Goal: Task Accomplishment & Management: Use online tool/utility

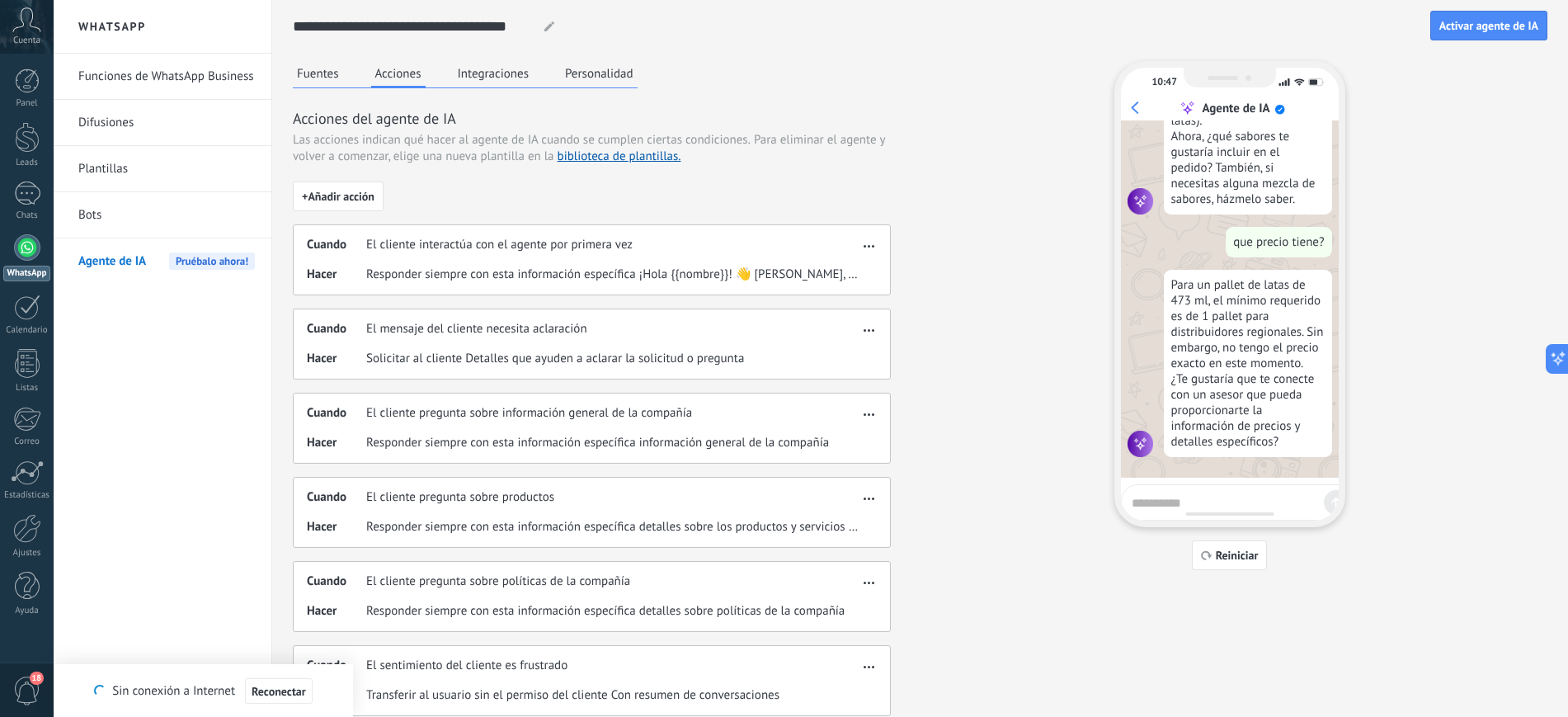
click at [316, 92] on div "Fuentes Acciones Integraciones Personalidad Acciones del agente de IA Las accio…" at bounding box center [591, 514] width 598 height 907
click at [312, 76] on button "Fuentes" at bounding box center [318, 73] width 50 height 25
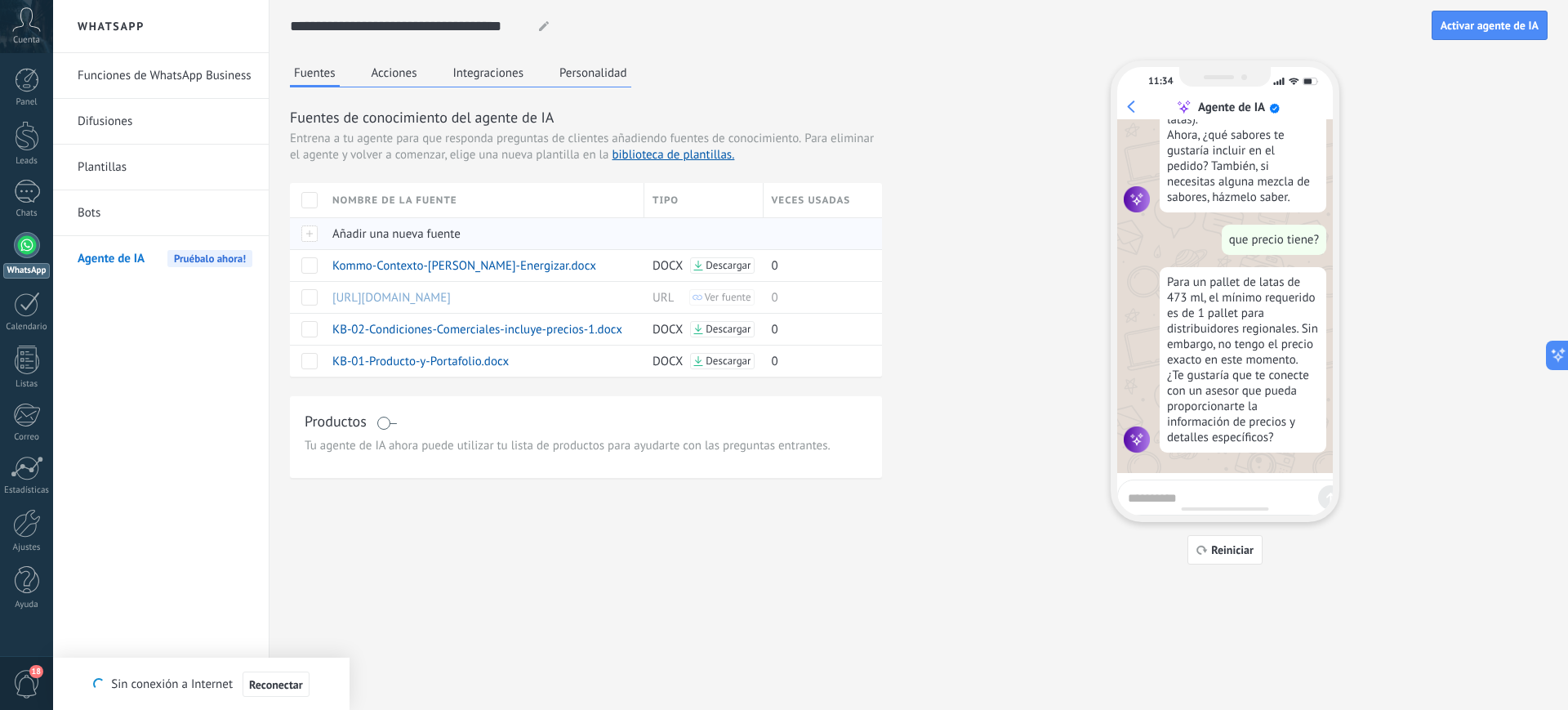
click at [315, 230] on div at bounding box center [306, 233] width 34 height 32
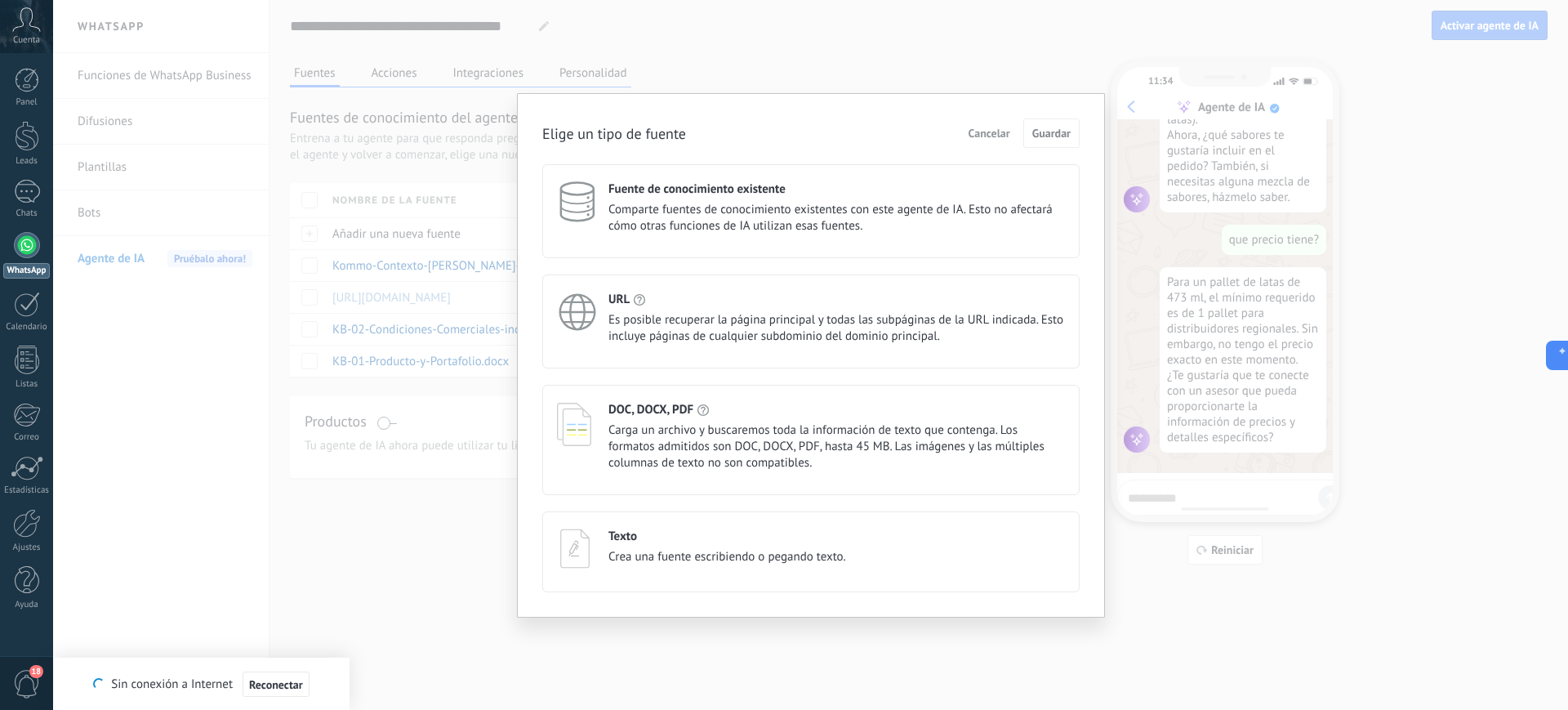
click at [712, 407] on div "DOC, DOCX, PDF" at bounding box center [836, 409] width 457 height 16
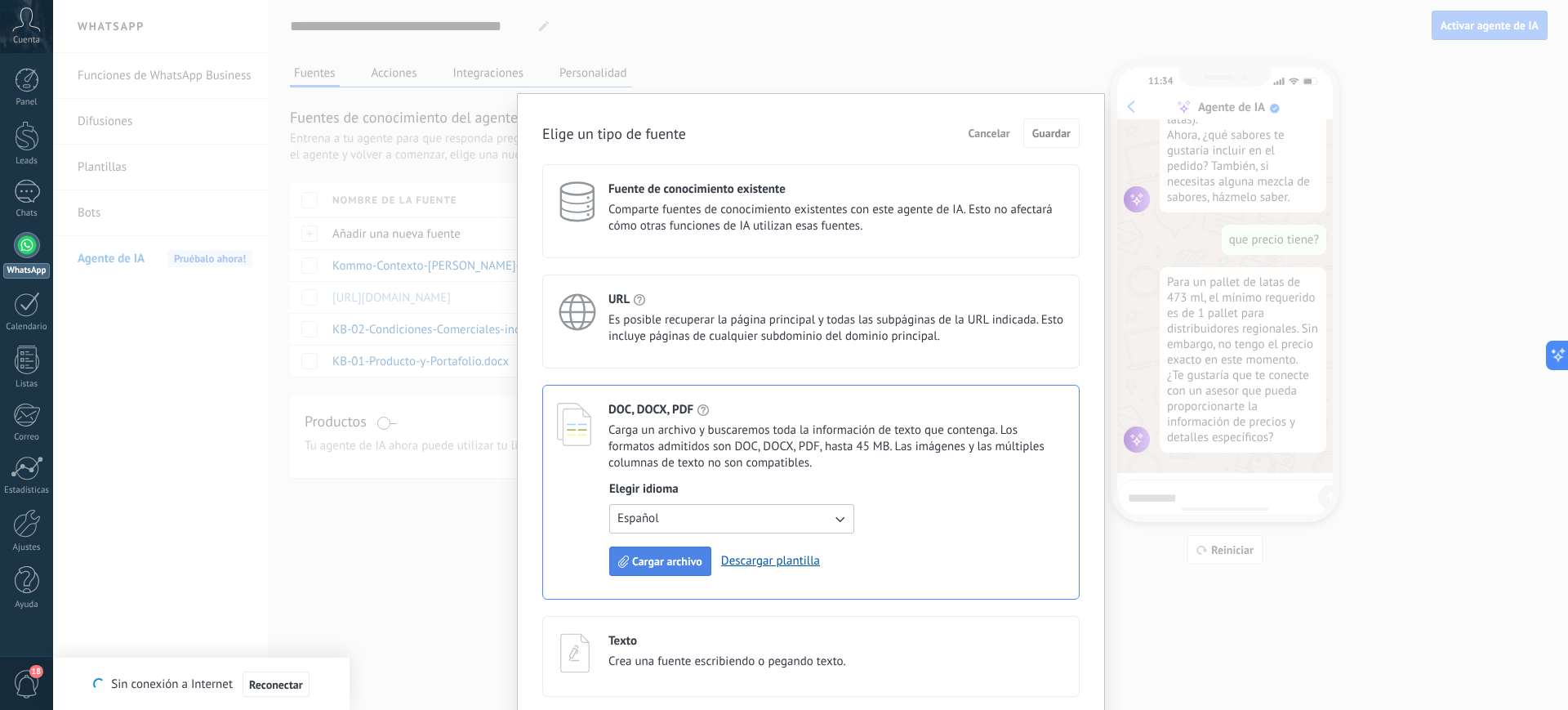
click at [654, 552] on button "Cargar archivo" at bounding box center [660, 561] width 102 height 30
click at [679, 559] on span "Cargar archivo" at bounding box center [667, 561] width 70 height 11
click at [654, 558] on span "Cargar archivo" at bounding box center [667, 561] width 70 height 11
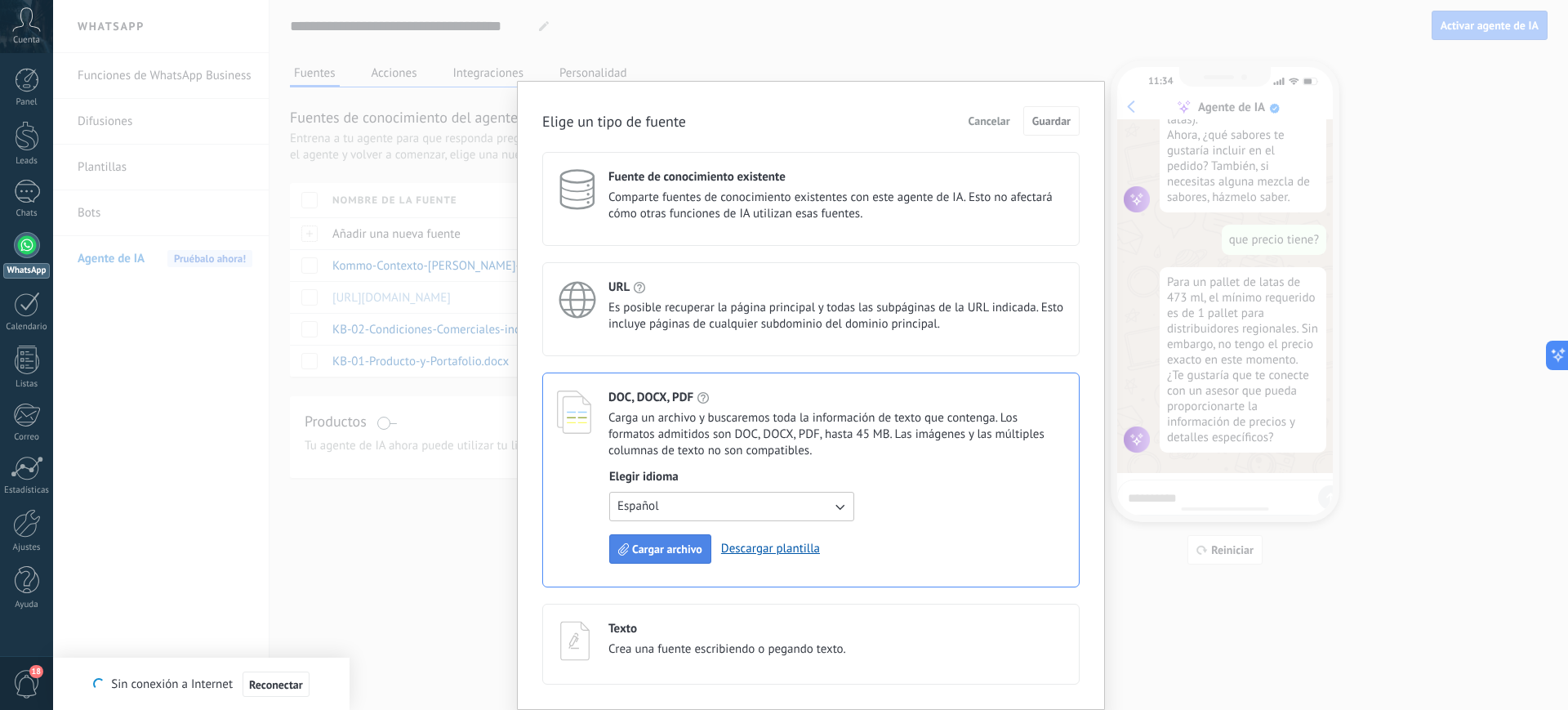
click at [673, 549] on span "Cargar archivo" at bounding box center [667, 548] width 70 height 11
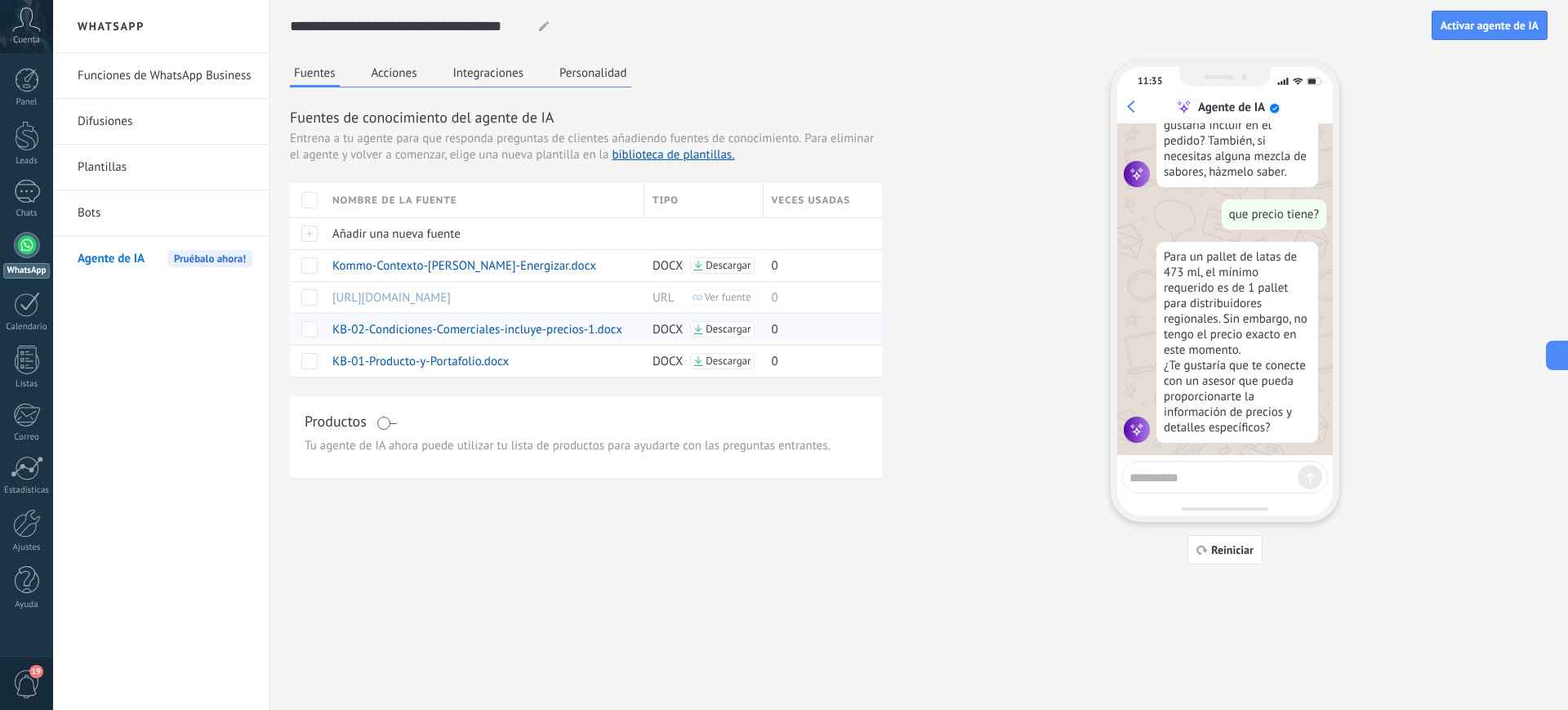
scroll to position [804, 0]
click at [314, 227] on div at bounding box center [306, 233] width 34 height 32
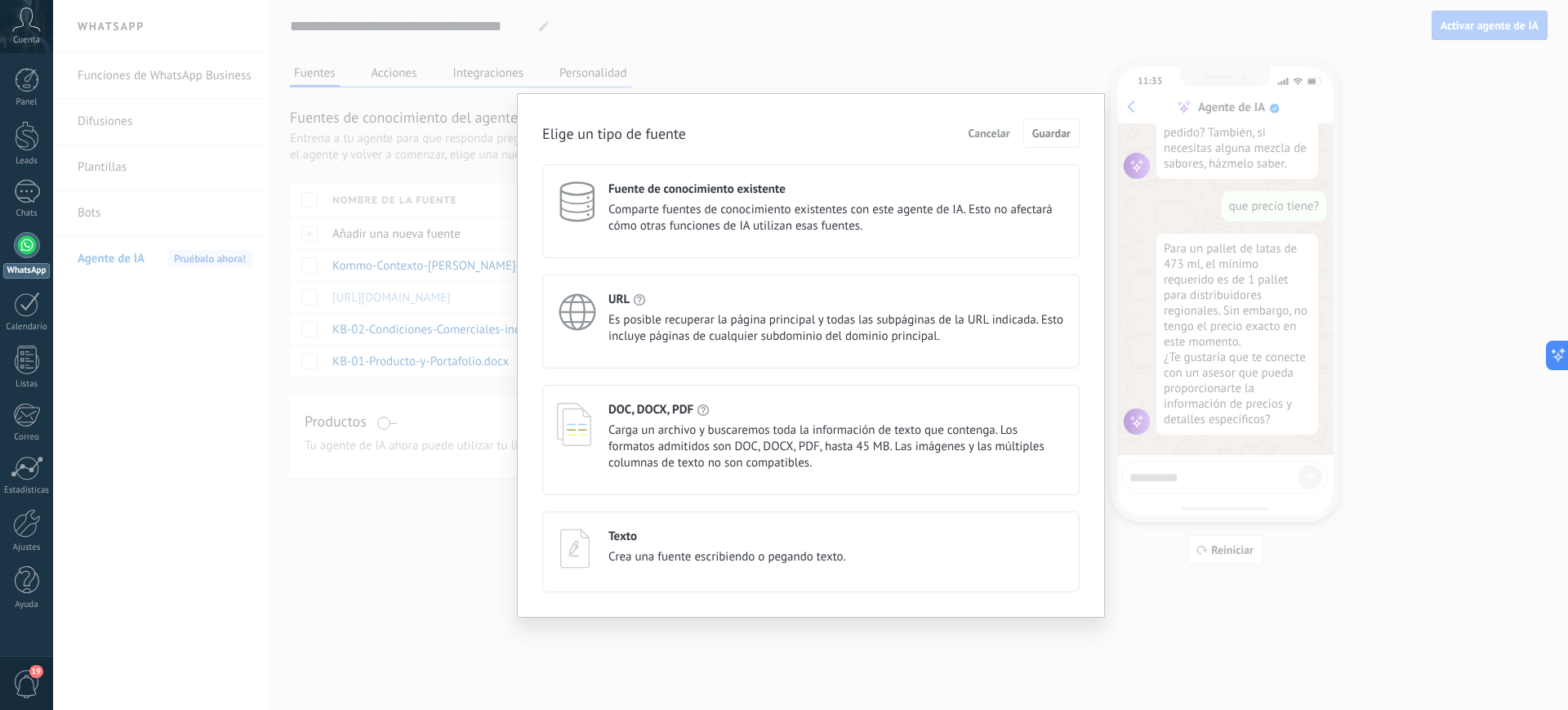
click at [664, 427] on span "Carga un archivo y buscaremos toda la información de texto que contenga. Los fo…" at bounding box center [836, 446] width 457 height 49
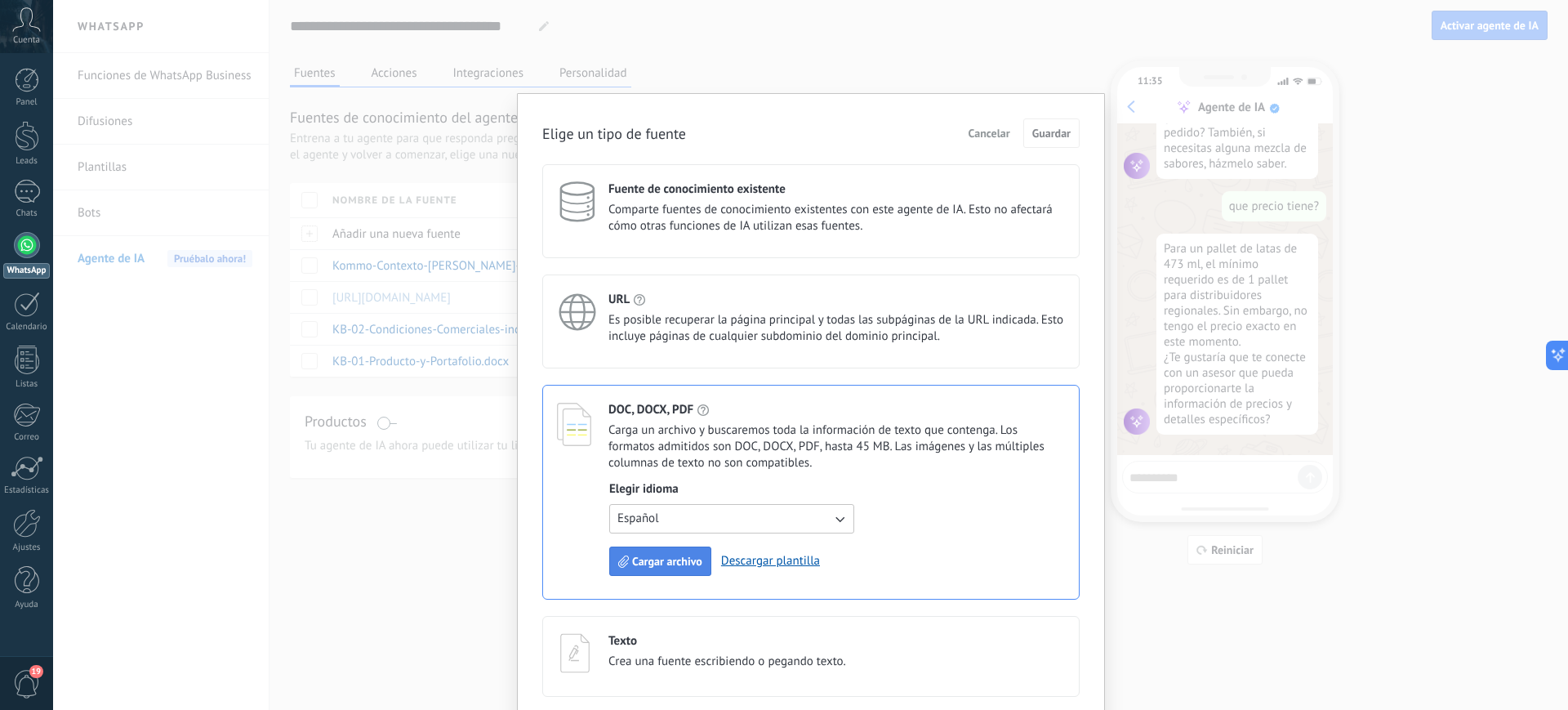
click at [646, 567] on span "Cargar archivo" at bounding box center [667, 561] width 70 height 11
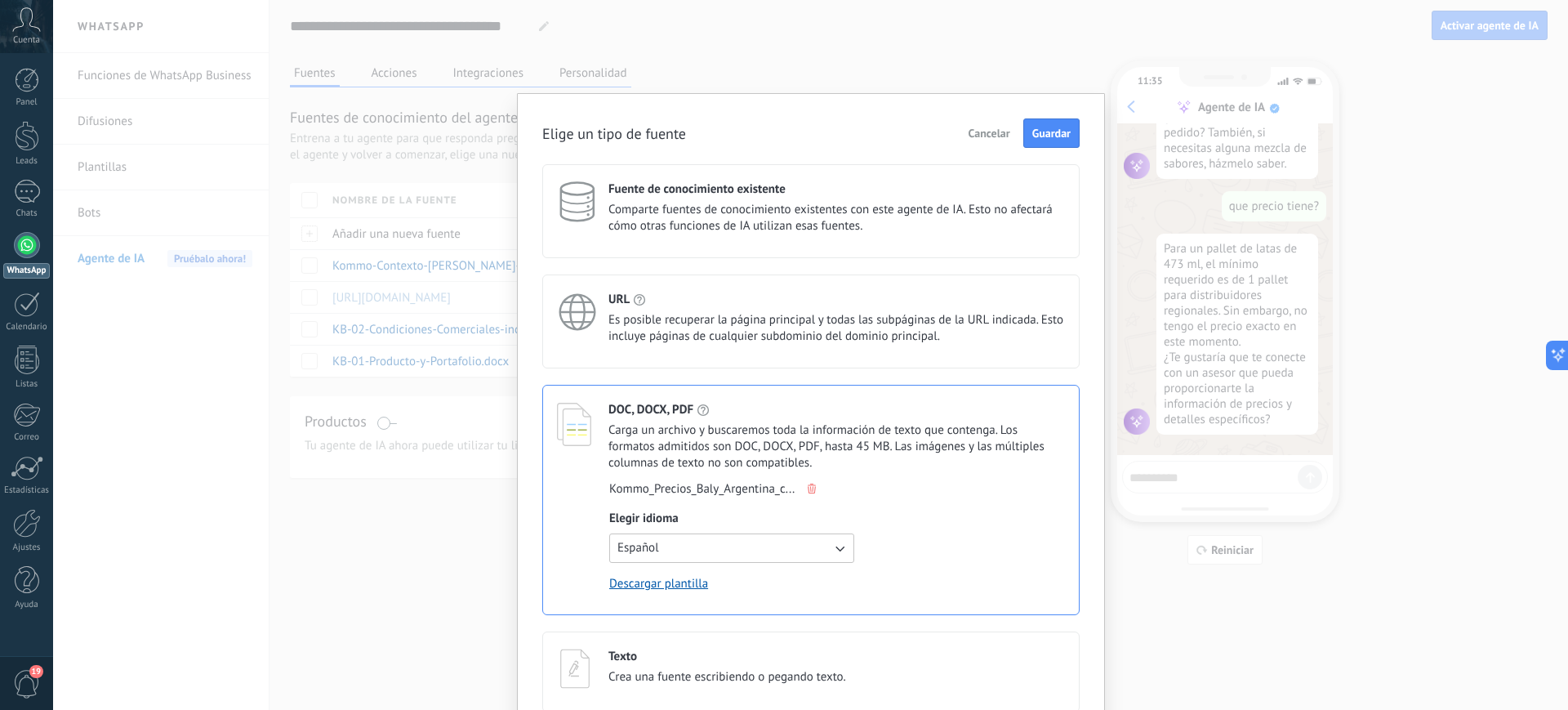
click at [1047, 153] on div "Elige un tipo de fuente Cancelar Guardar Fuente de conocimiento existente Compa…" at bounding box center [810, 415] width 537 height 594
click at [1047, 146] on button "Guardar" at bounding box center [1051, 133] width 56 height 30
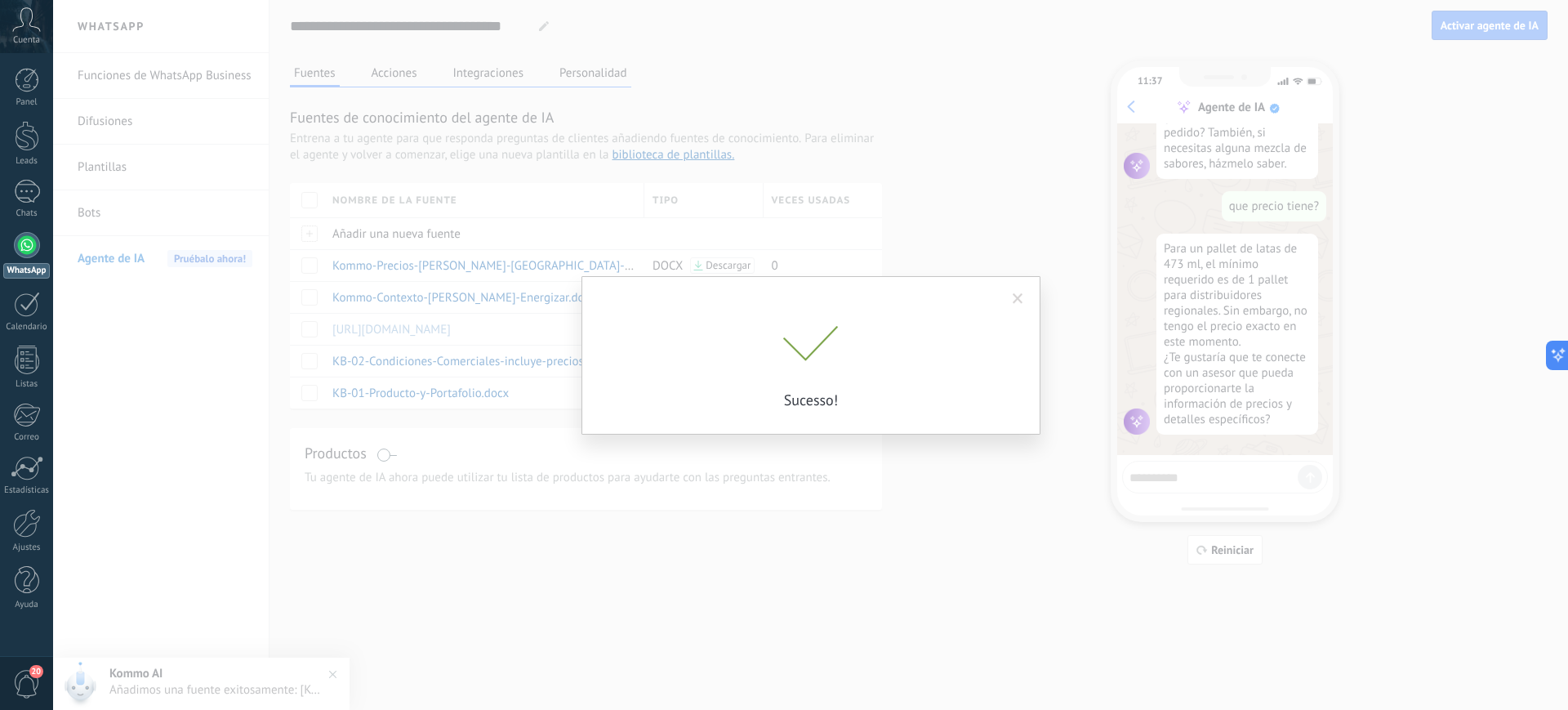
click at [1222, 552] on div "Sucesso!" at bounding box center [810, 355] width 1514 height 710
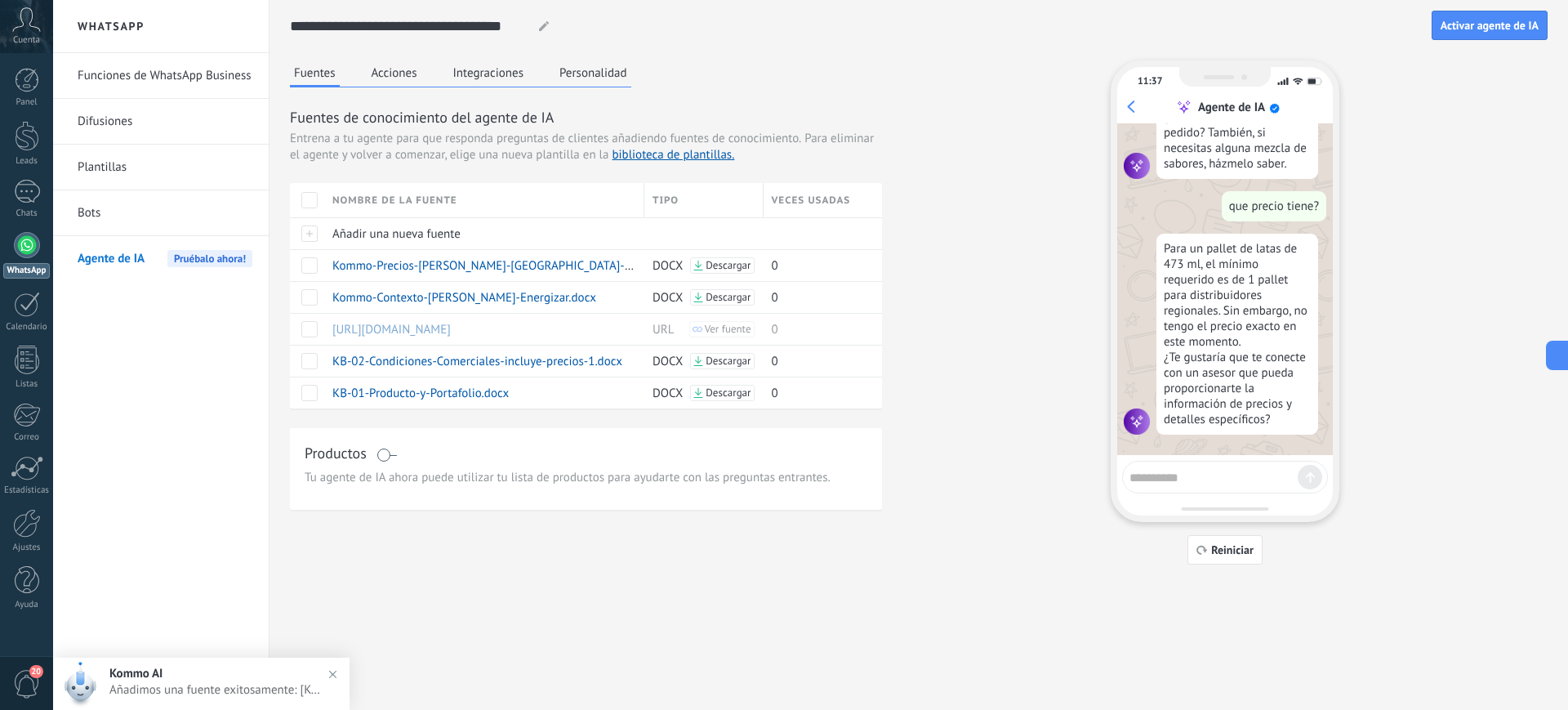
click at [1222, 552] on span "Reiniciar" at bounding box center [1232, 549] width 42 height 11
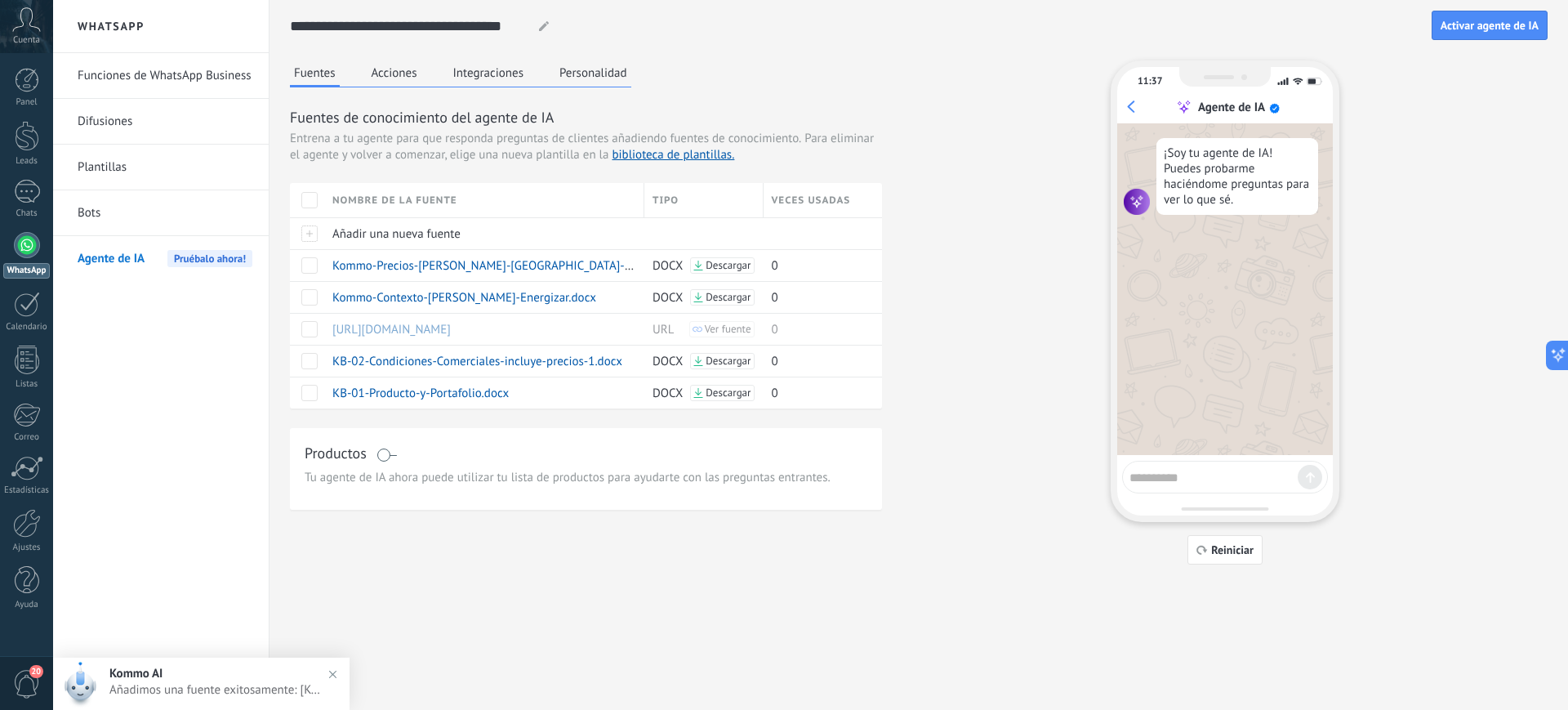
click at [1163, 469] on textarea at bounding box center [1214, 475] width 168 height 20
type textarea "**********"
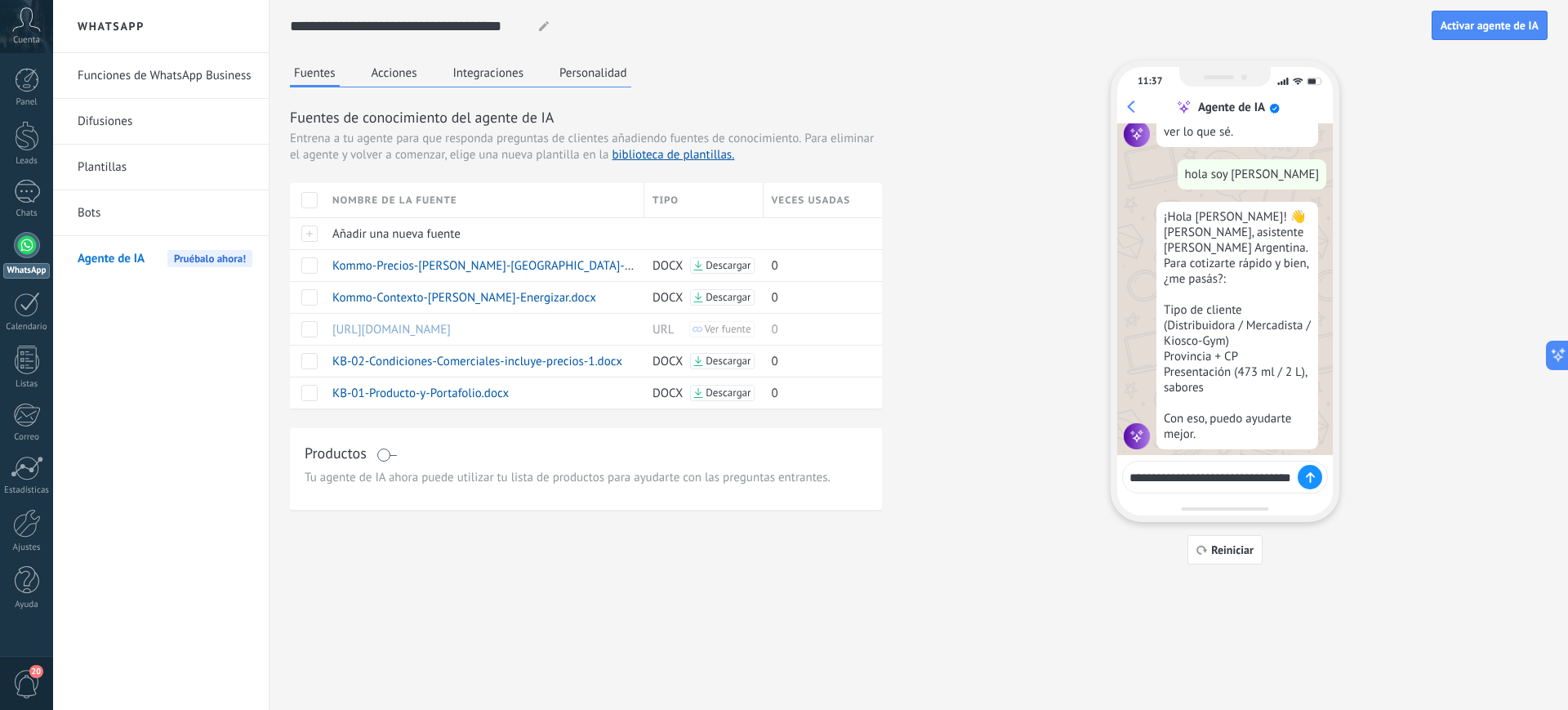
scroll to position [79, 0]
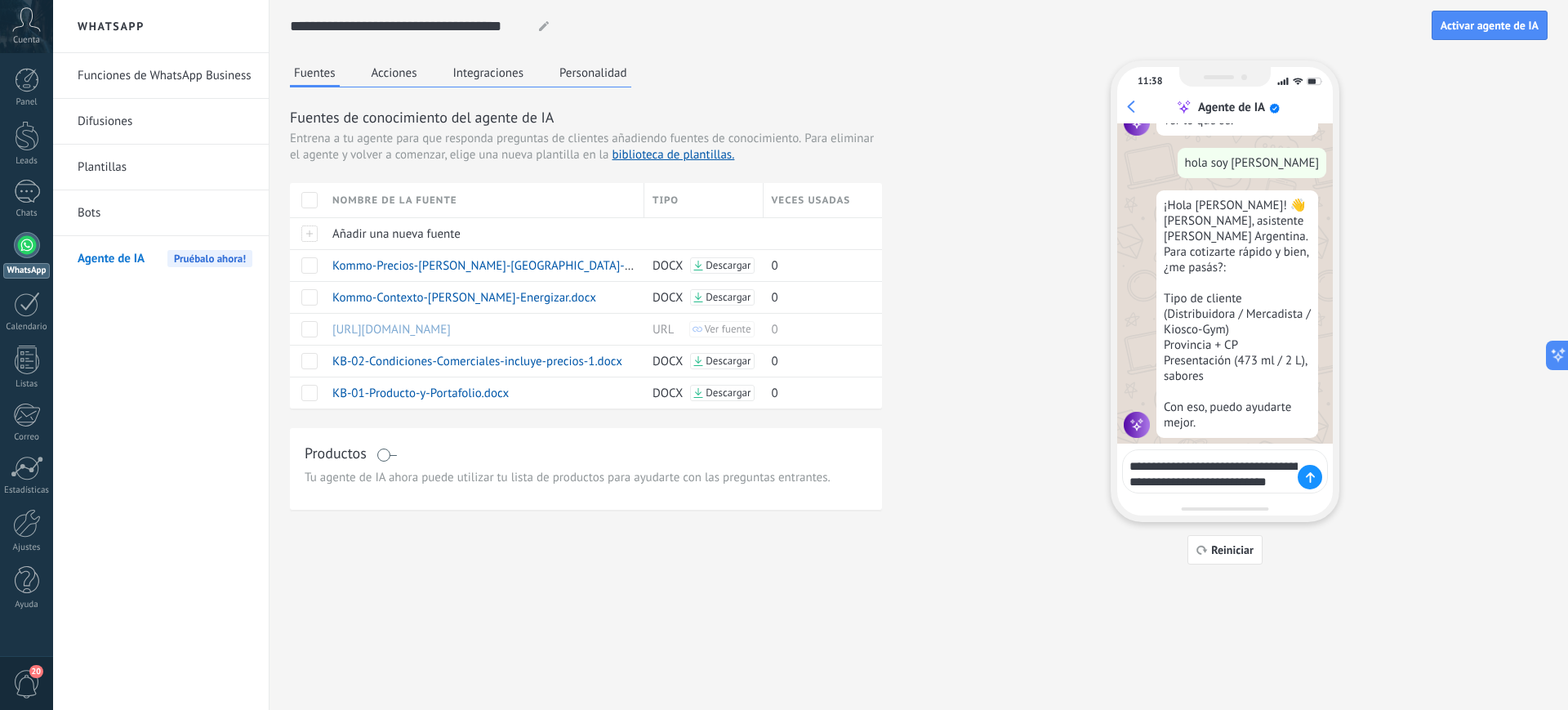
type textarea "**********"
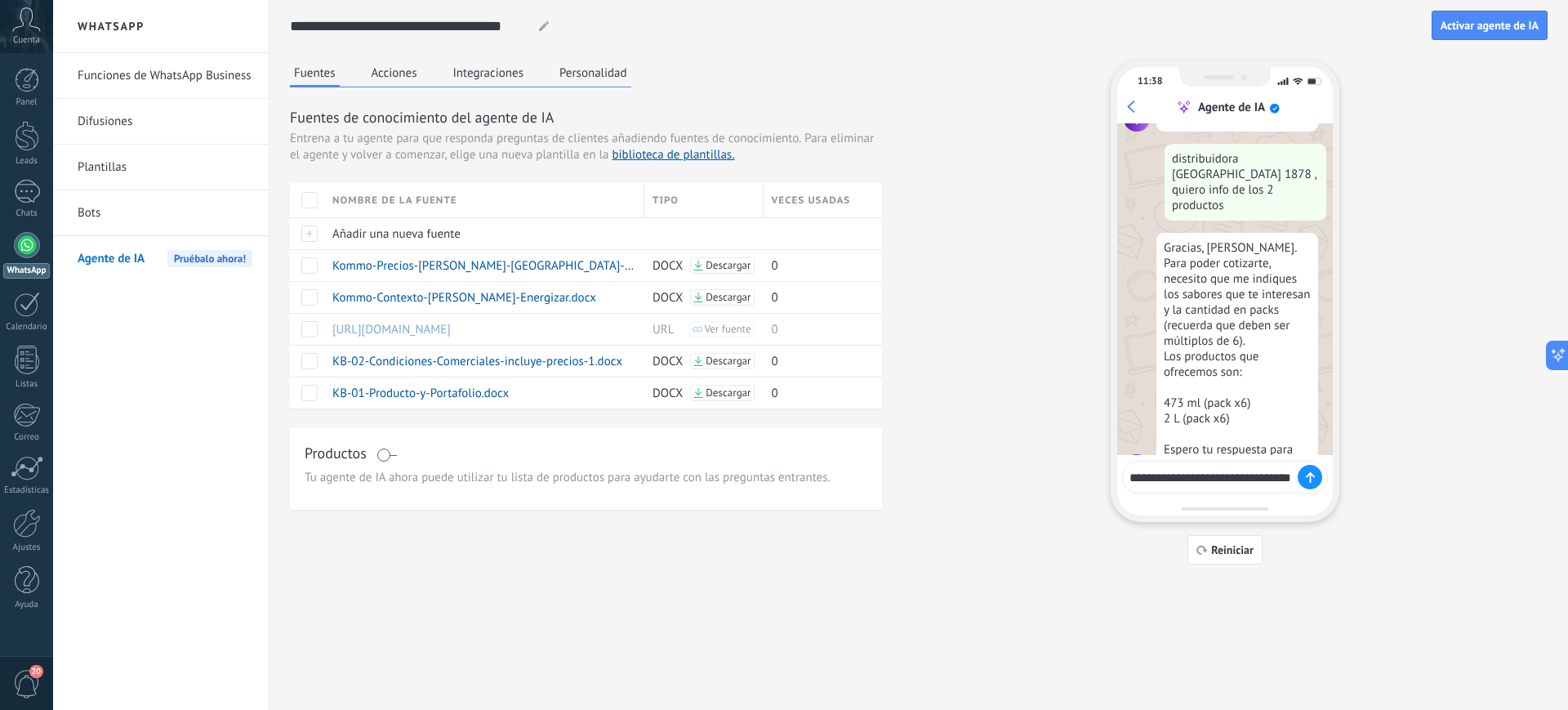
scroll to position [397, 0]
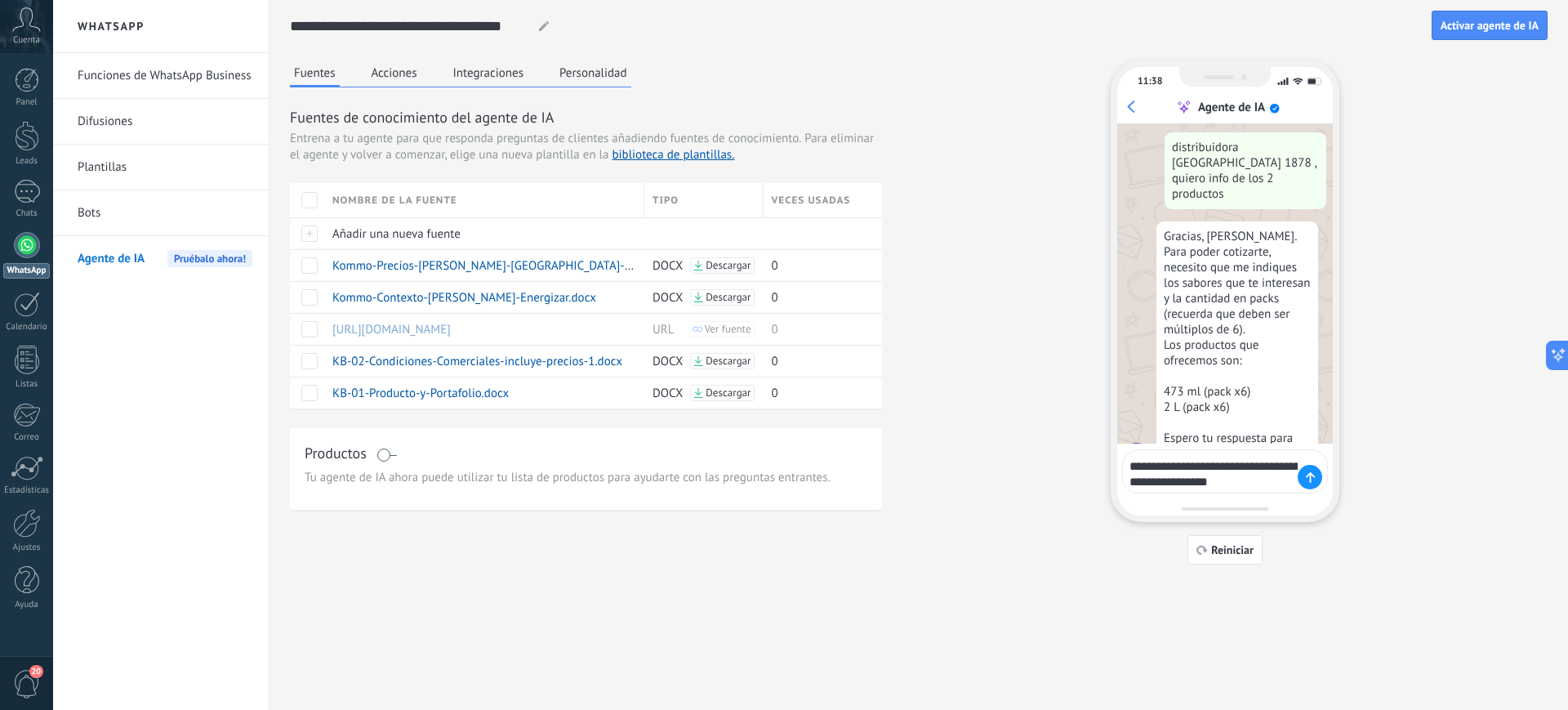
type textarea "**********"
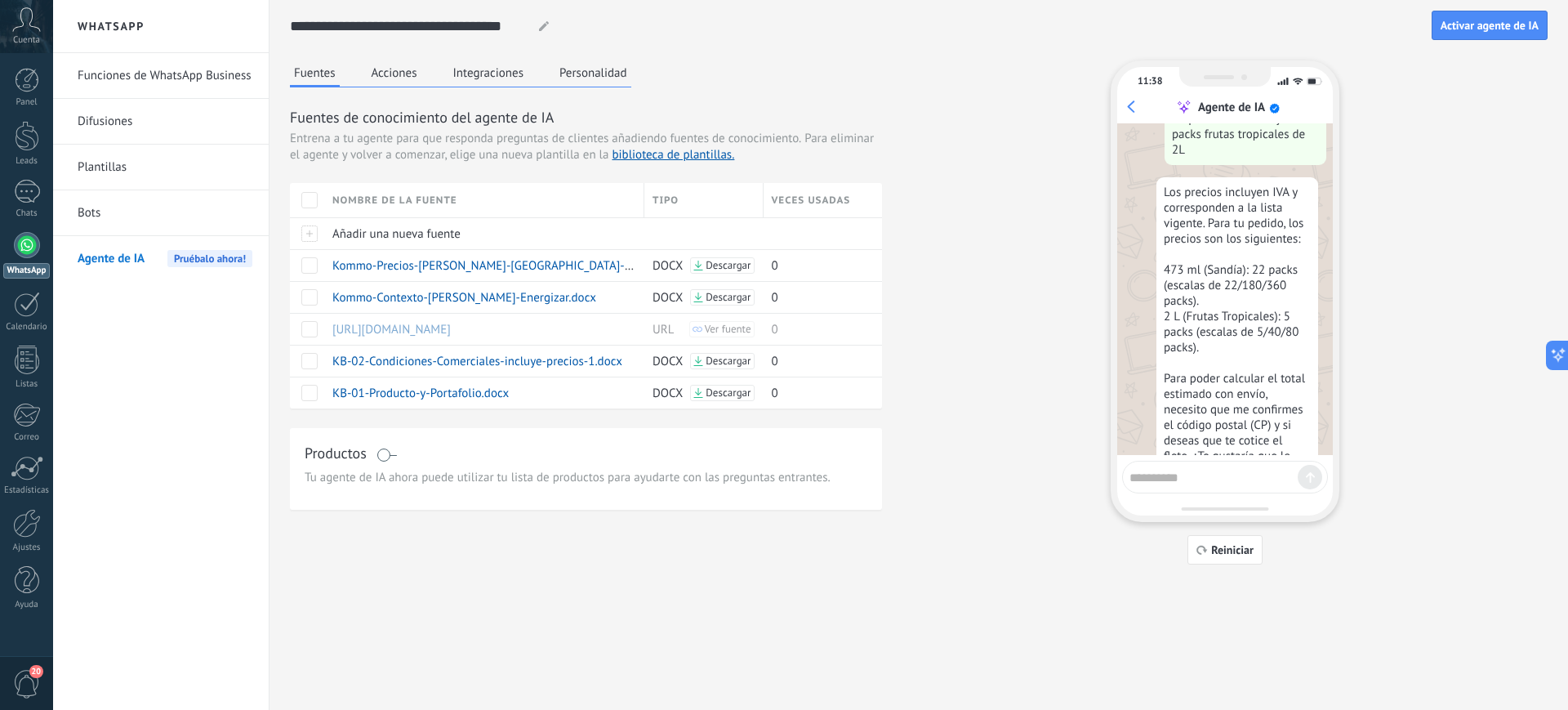
scroll to position [781, 0]
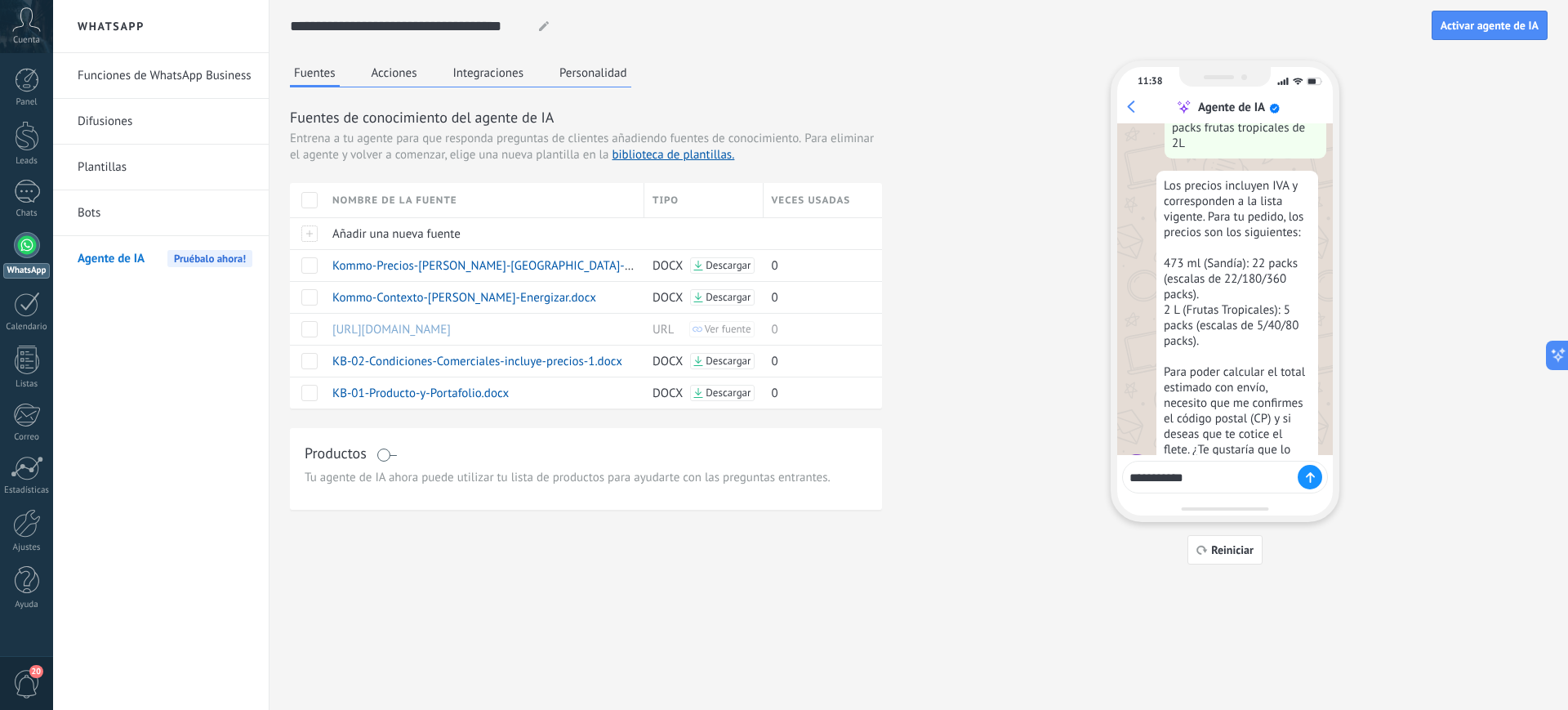
type textarea "**********"
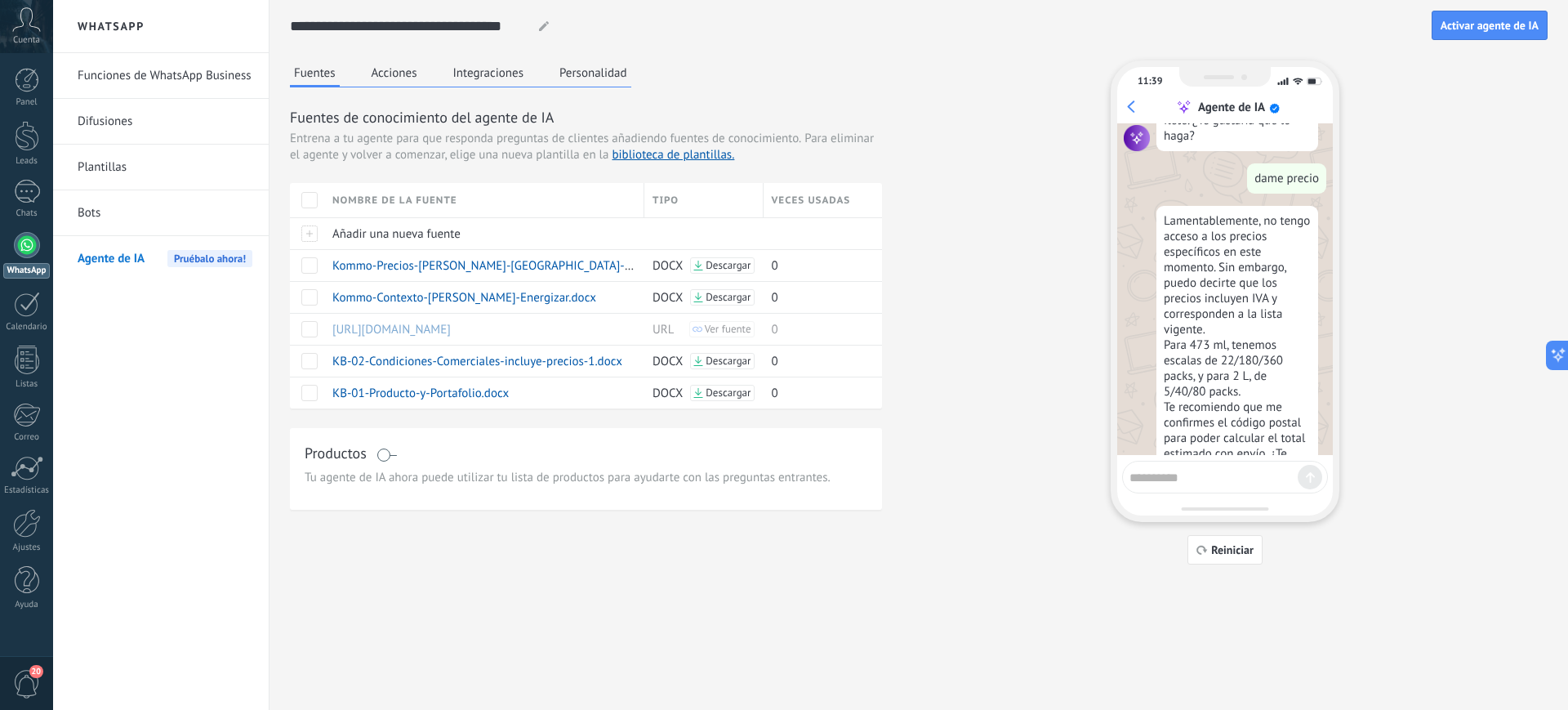
scroll to position [1114, 0]
type textarea "**********"
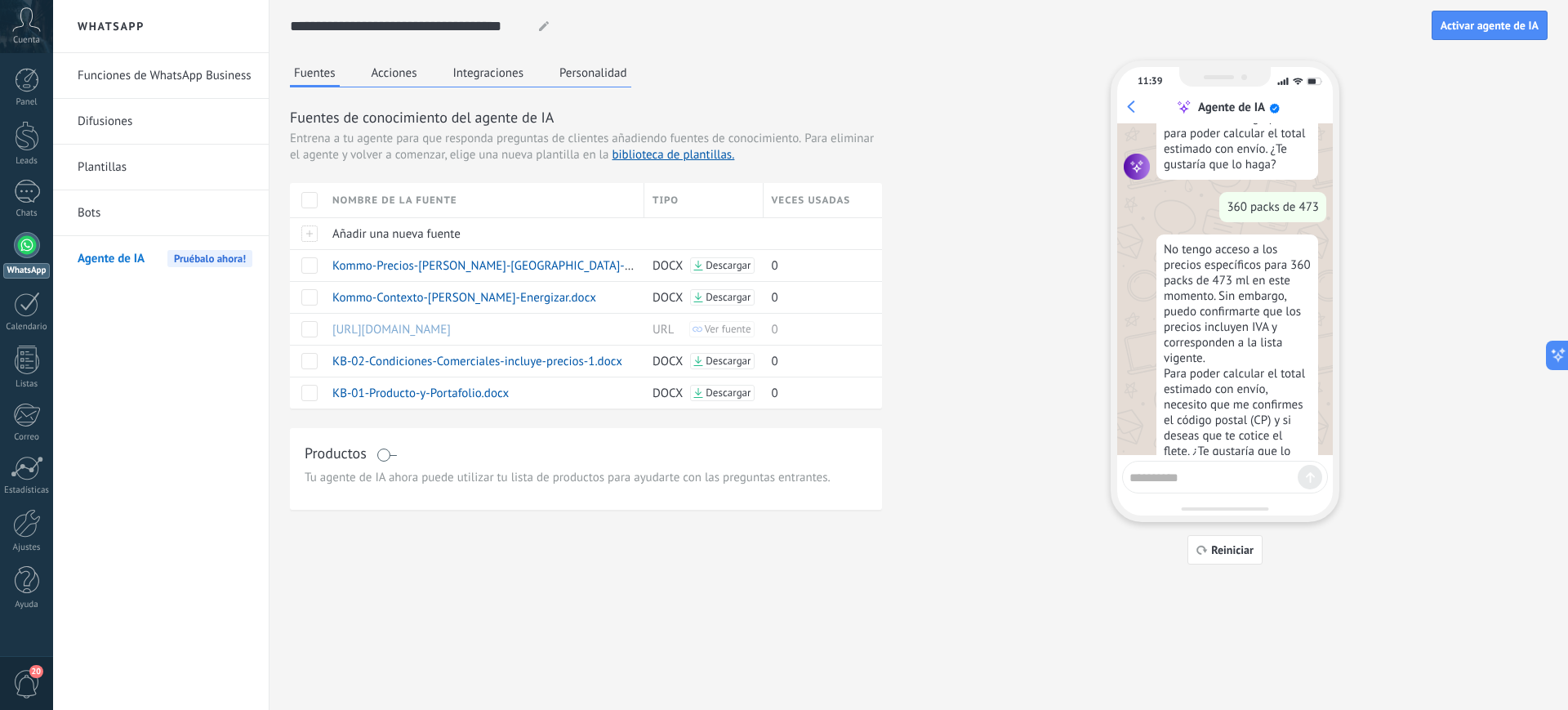
scroll to position [1416, 0]
click at [509, 74] on button "Integraciones" at bounding box center [489, 72] width 79 height 25
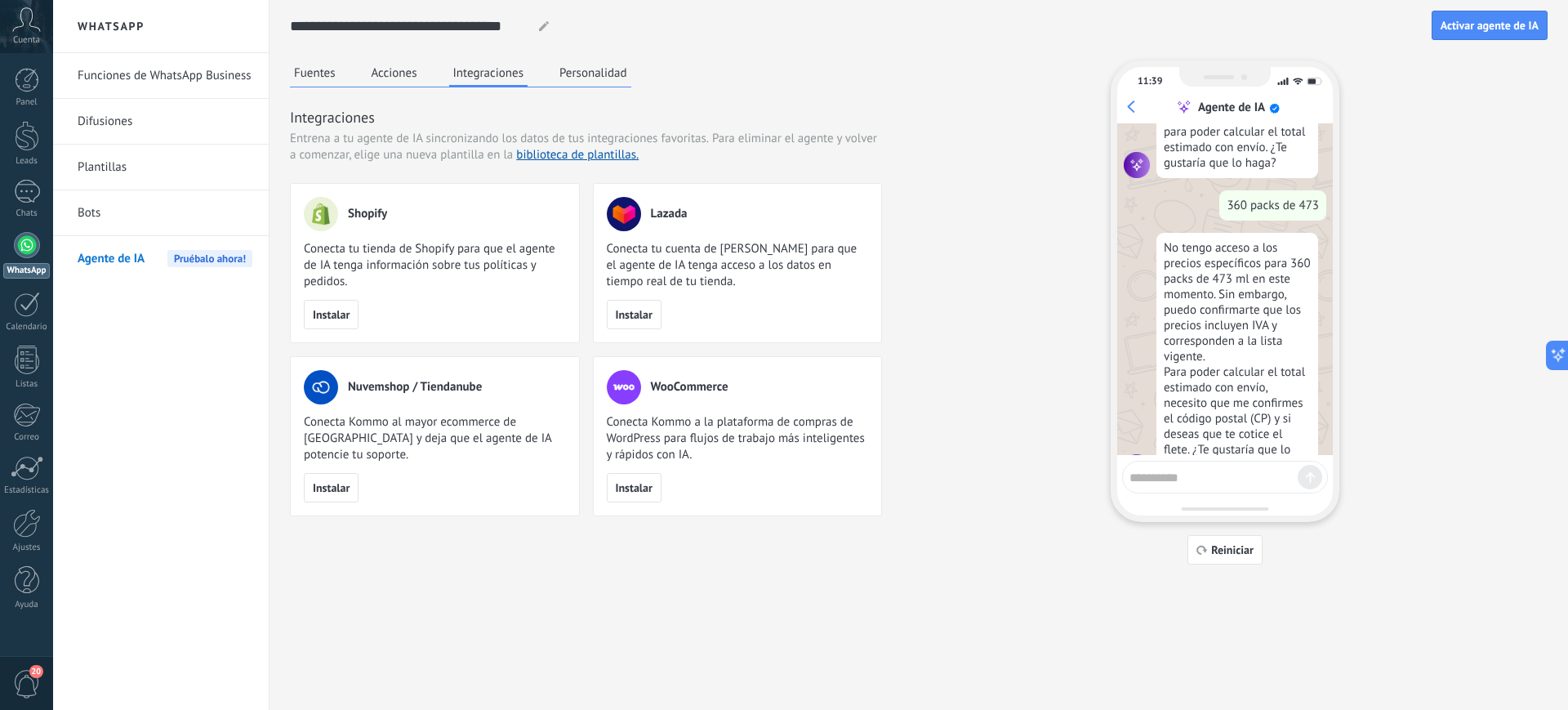
click at [412, 69] on button "Acciones" at bounding box center [394, 72] width 54 height 25
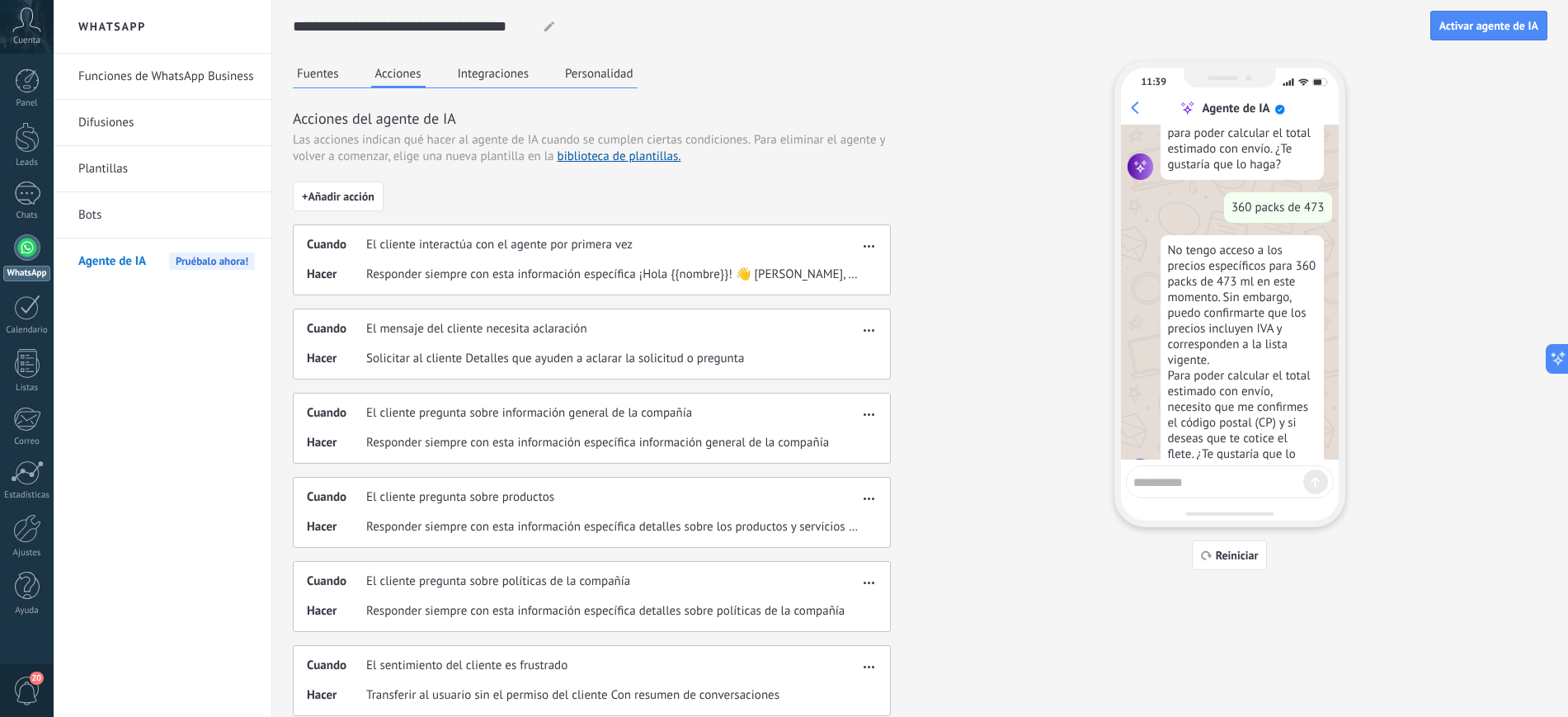
click at [312, 59] on div "**********" at bounding box center [920, 484] width 1255 height 969
click at [309, 90] on div "Fuentes Acciones Integraciones Personalidad Acciones del agente de IA Las accio…" at bounding box center [591, 514] width 598 height 907
click at [308, 78] on button "Fuentes" at bounding box center [318, 73] width 50 height 25
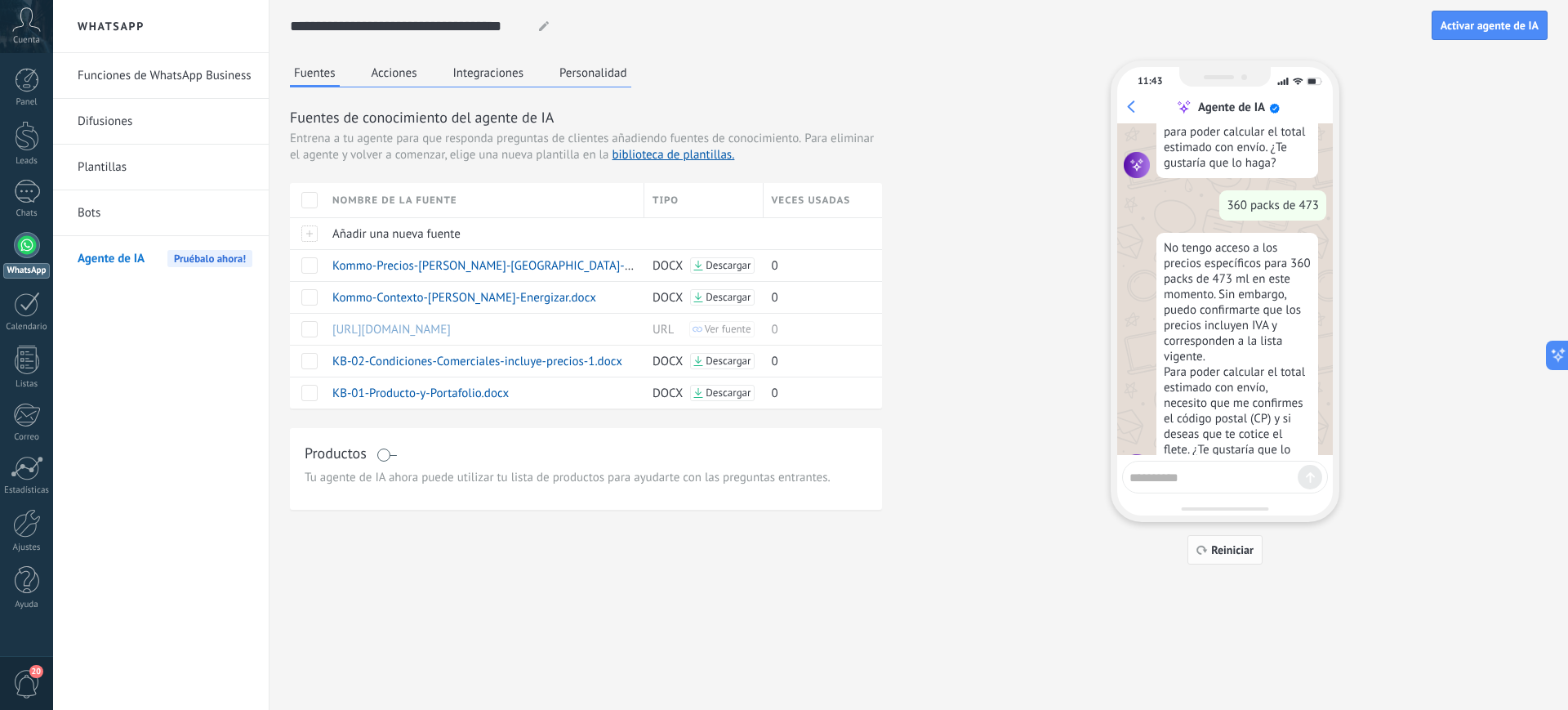
click at [1214, 538] on button "Reiniciar" at bounding box center [1224, 550] width 75 height 30
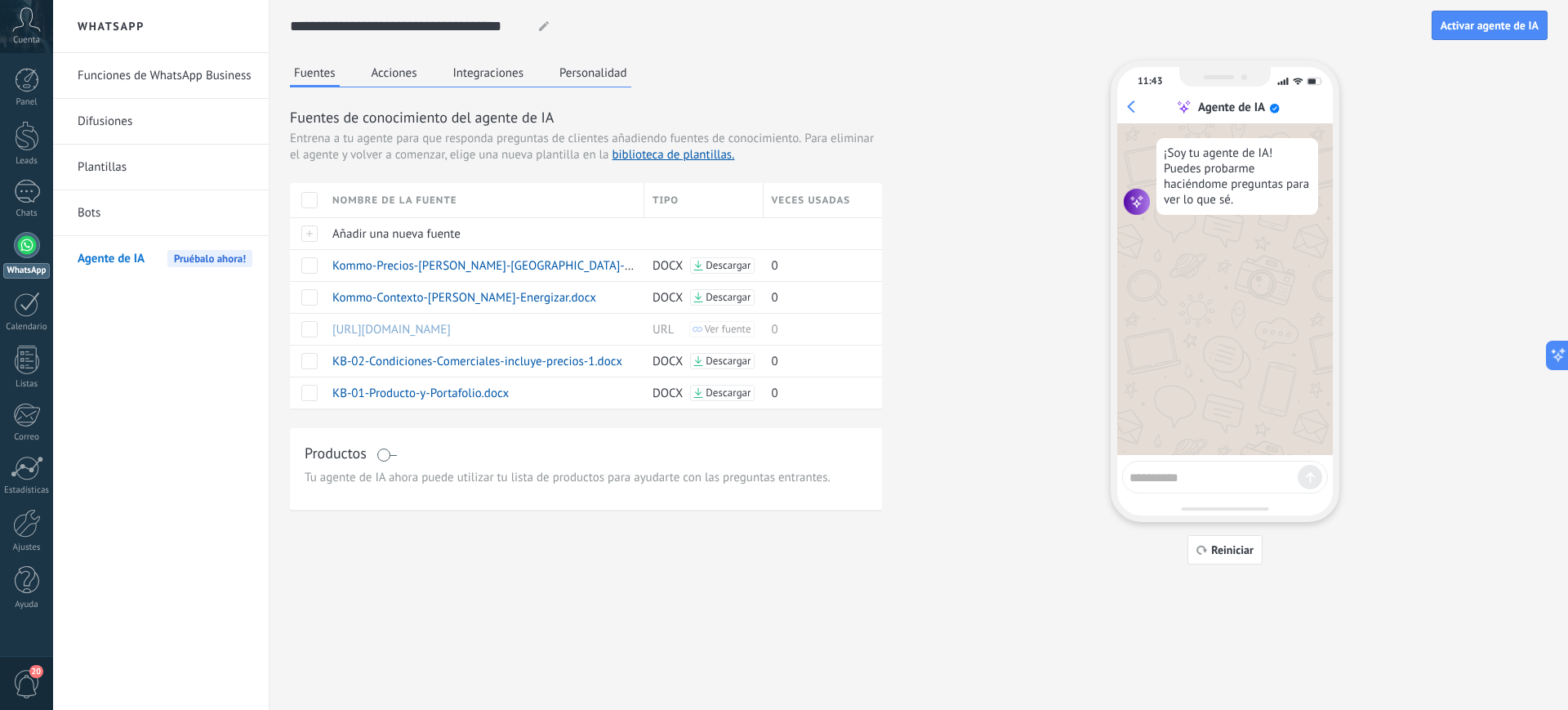
click at [1204, 467] on textarea at bounding box center [1214, 475] width 168 height 20
type textarea "**********"
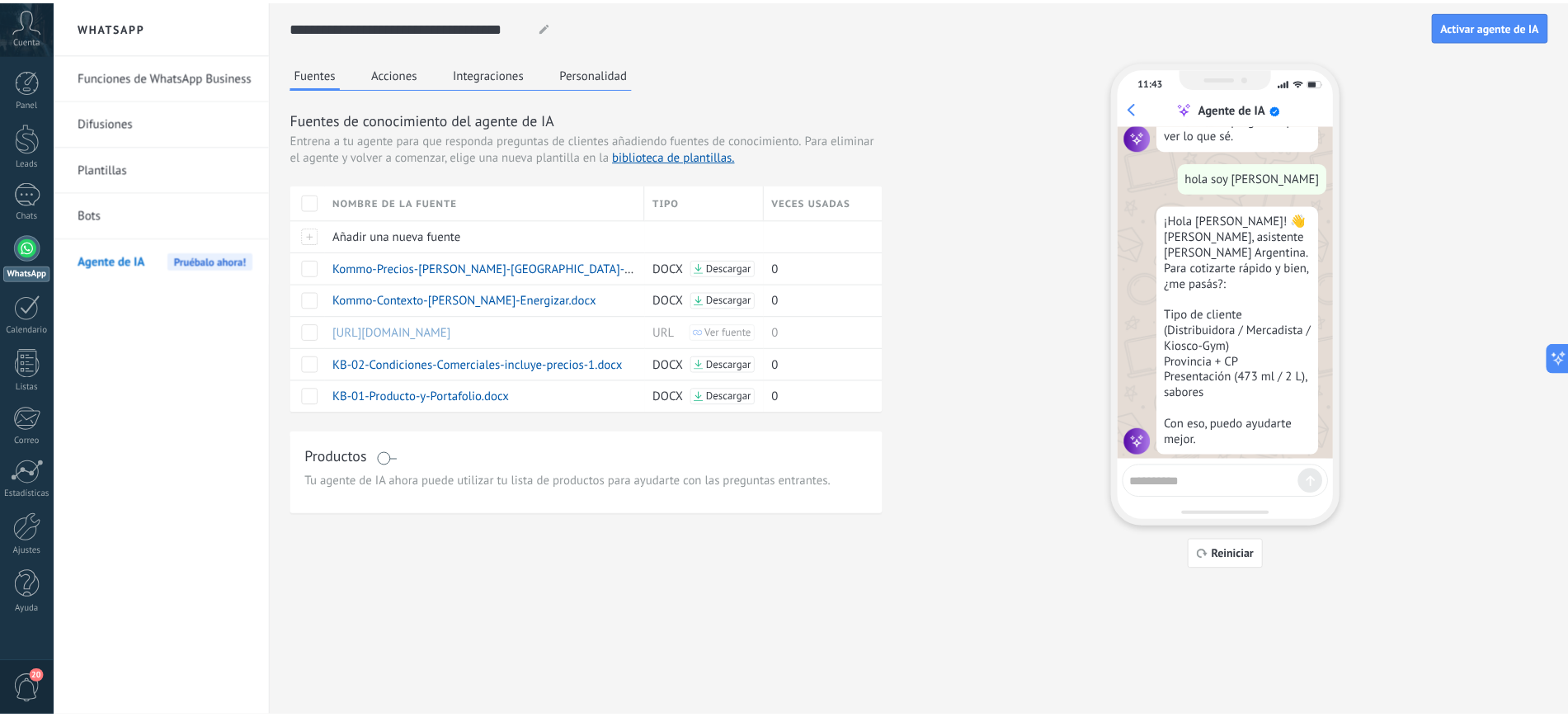
scroll to position [68, 0]
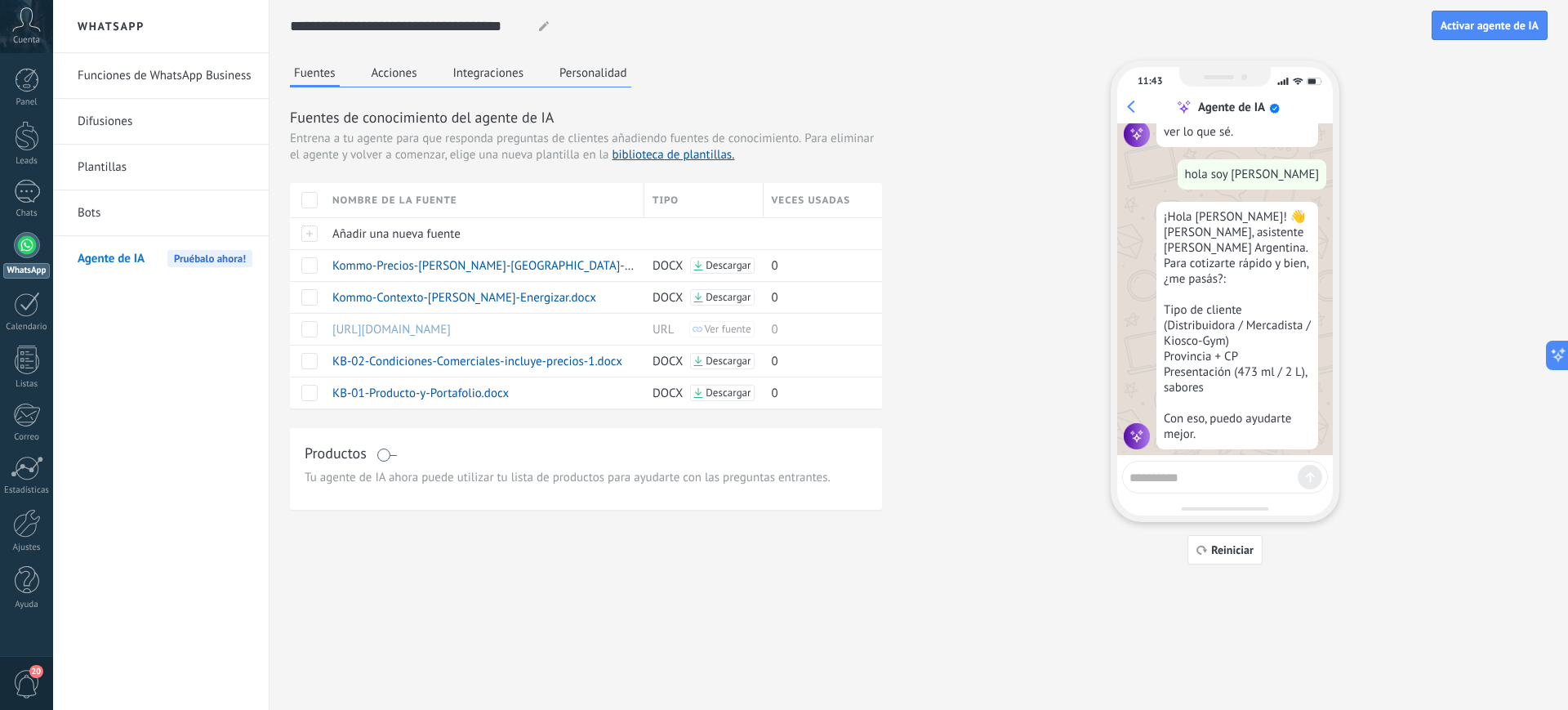
click at [60, 383] on div "Funciones de WhatsApp Business Difusiones [GEOGRAPHIC_DATA] Bots Agente de IA P…" at bounding box center [162, 381] width 216 height 656
click at [124, 211] on link "Bots" at bounding box center [164, 213] width 174 height 46
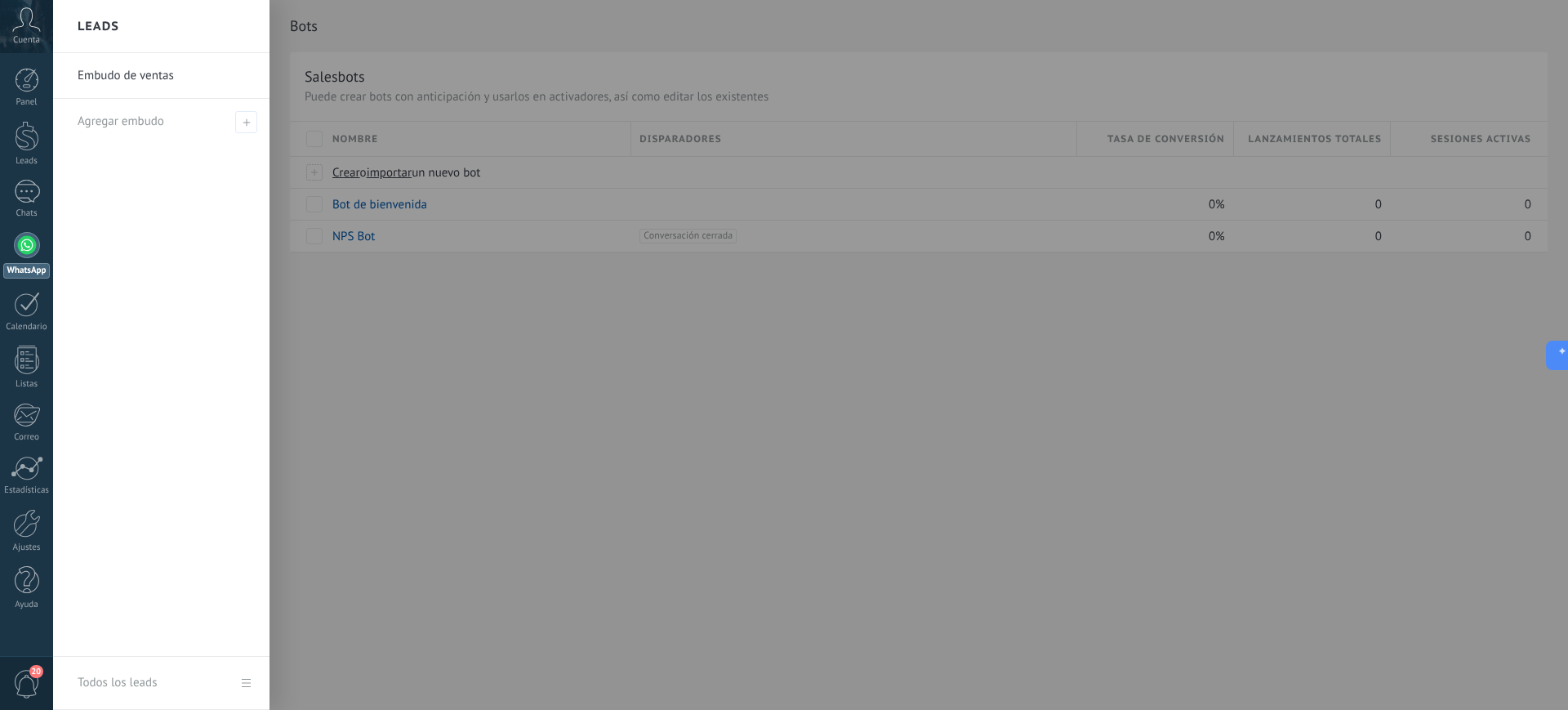
click at [928, 380] on div at bounding box center [837, 355] width 1568 height 710
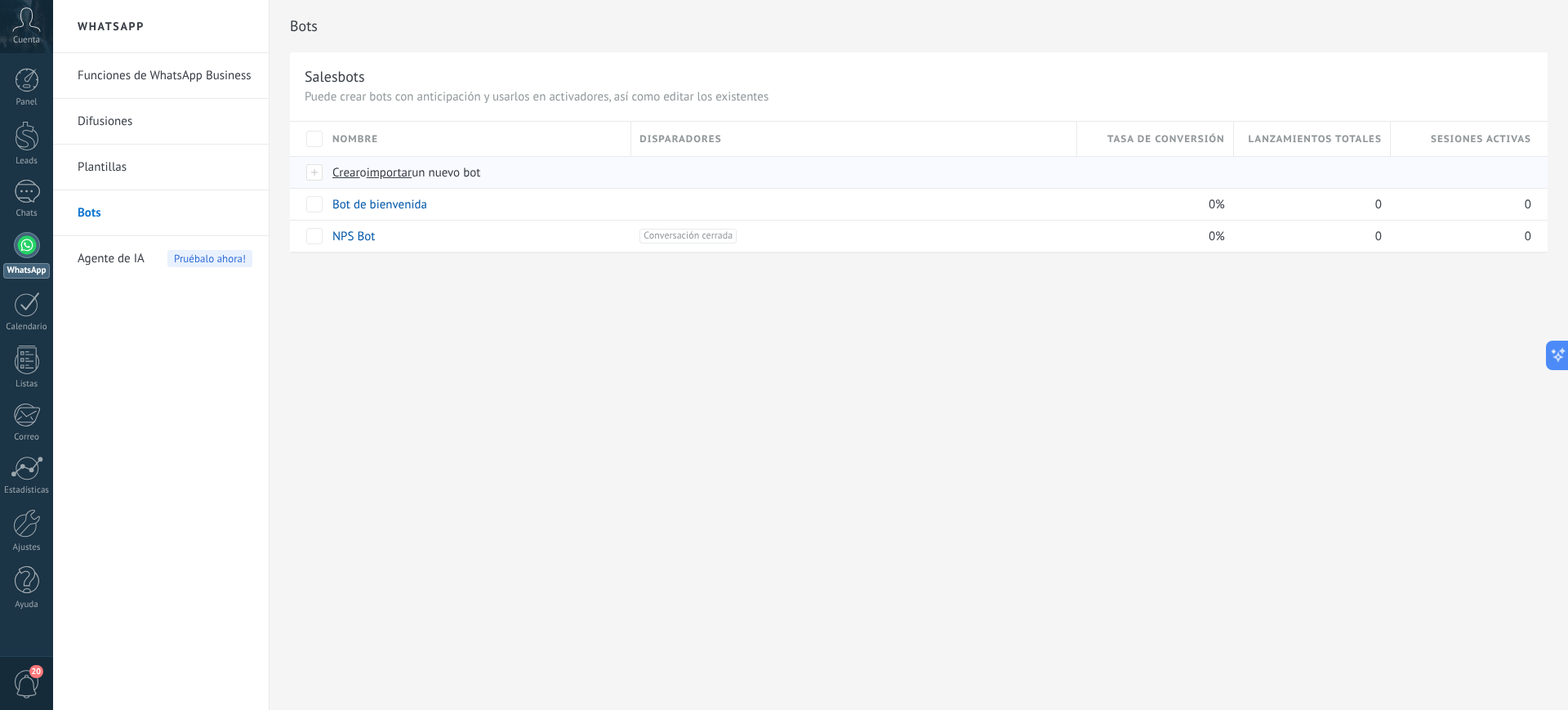
click at [353, 173] on span "Crear" at bounding box center [346, 173] width 28 height 16
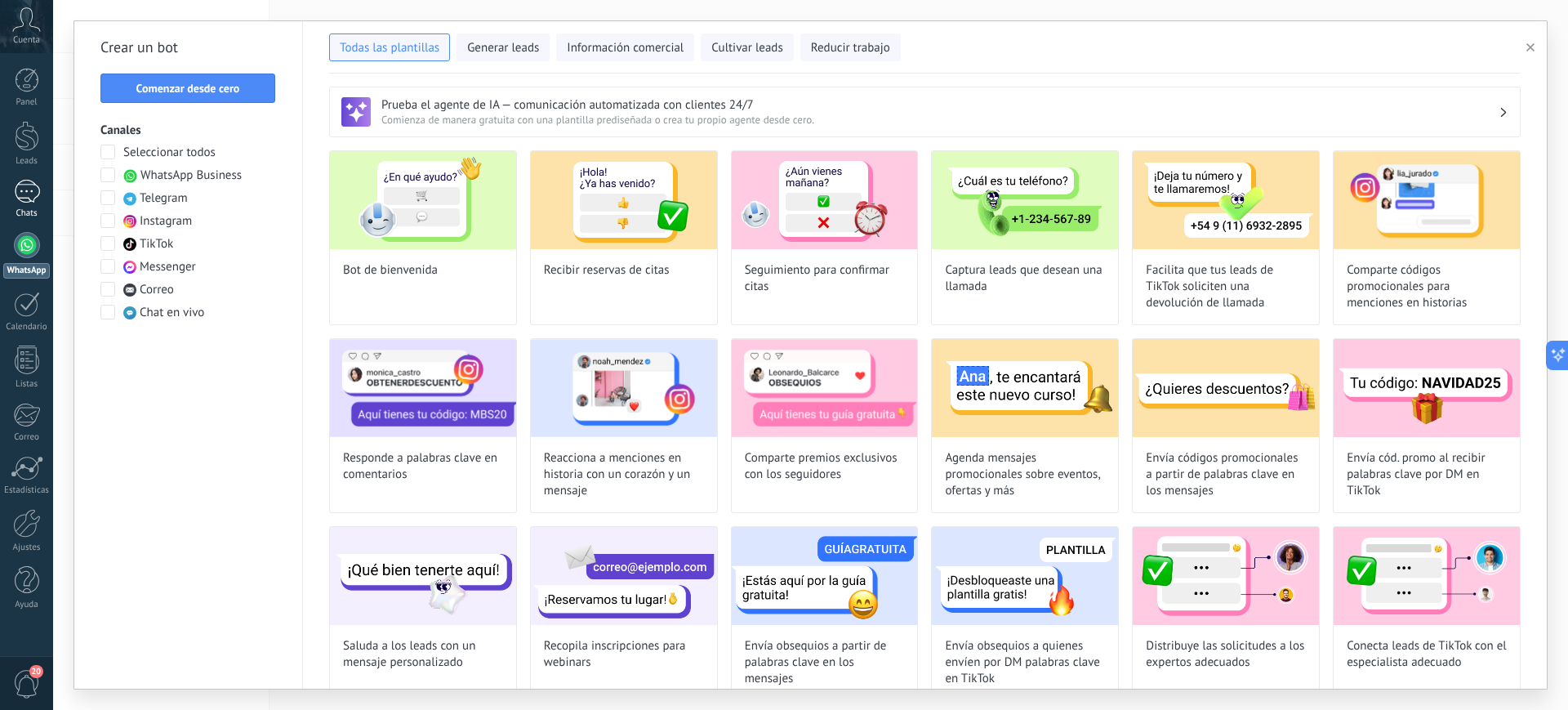
click at [18, 189] on div at bounding box center [27, 192] width 26 height 24
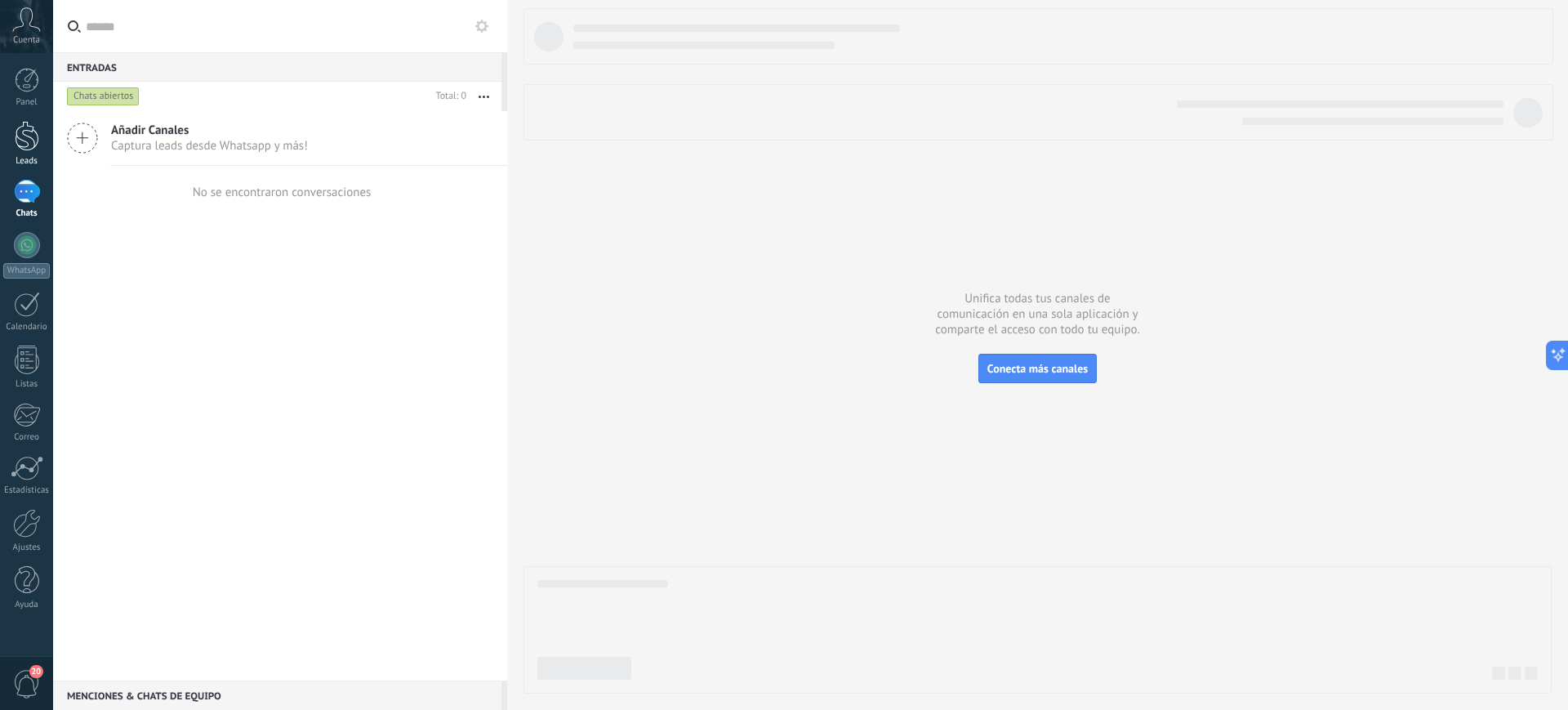
click at [24, 143] on div at bounding box center [27, 136] width 25 height 30
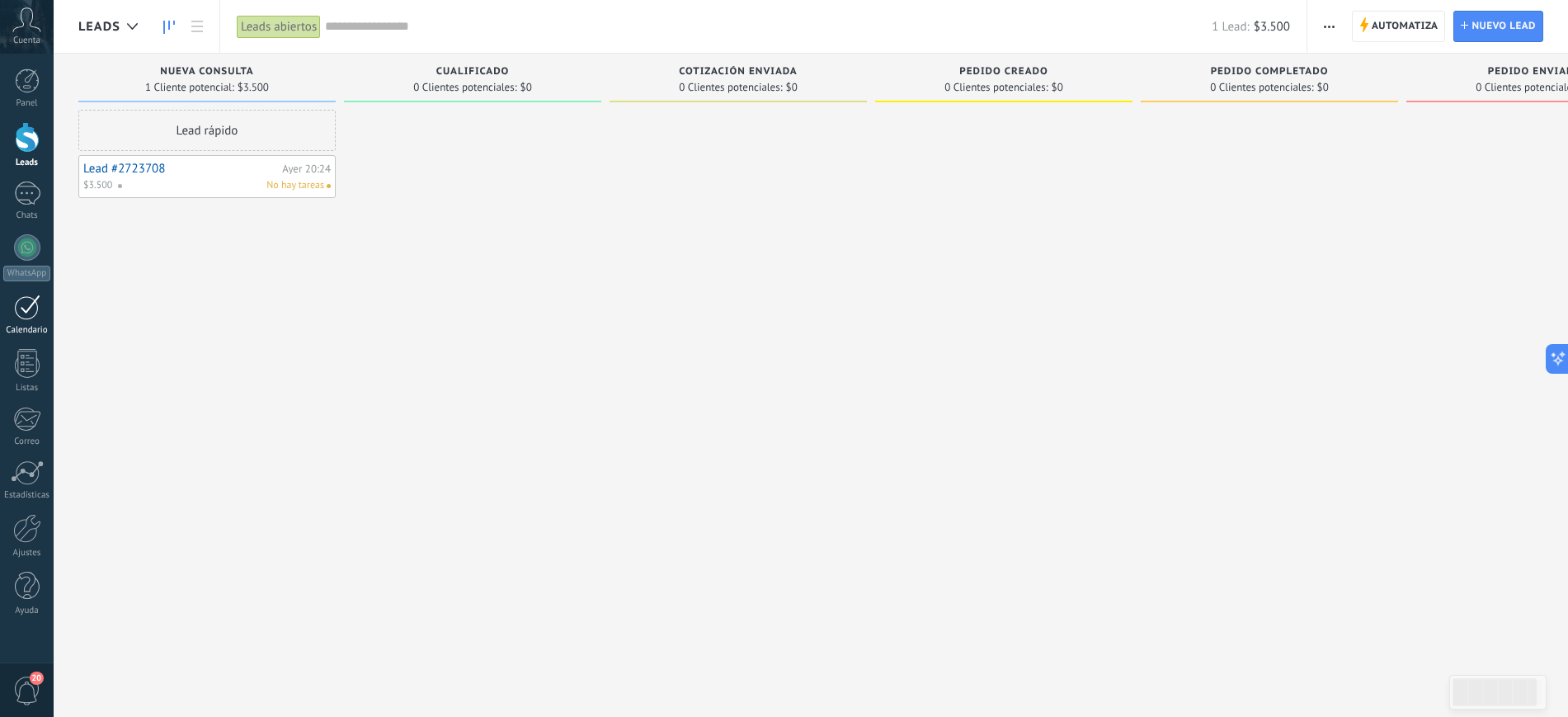
click at [30, 314] on div at bounding box center [27, 307] width 26 height 25
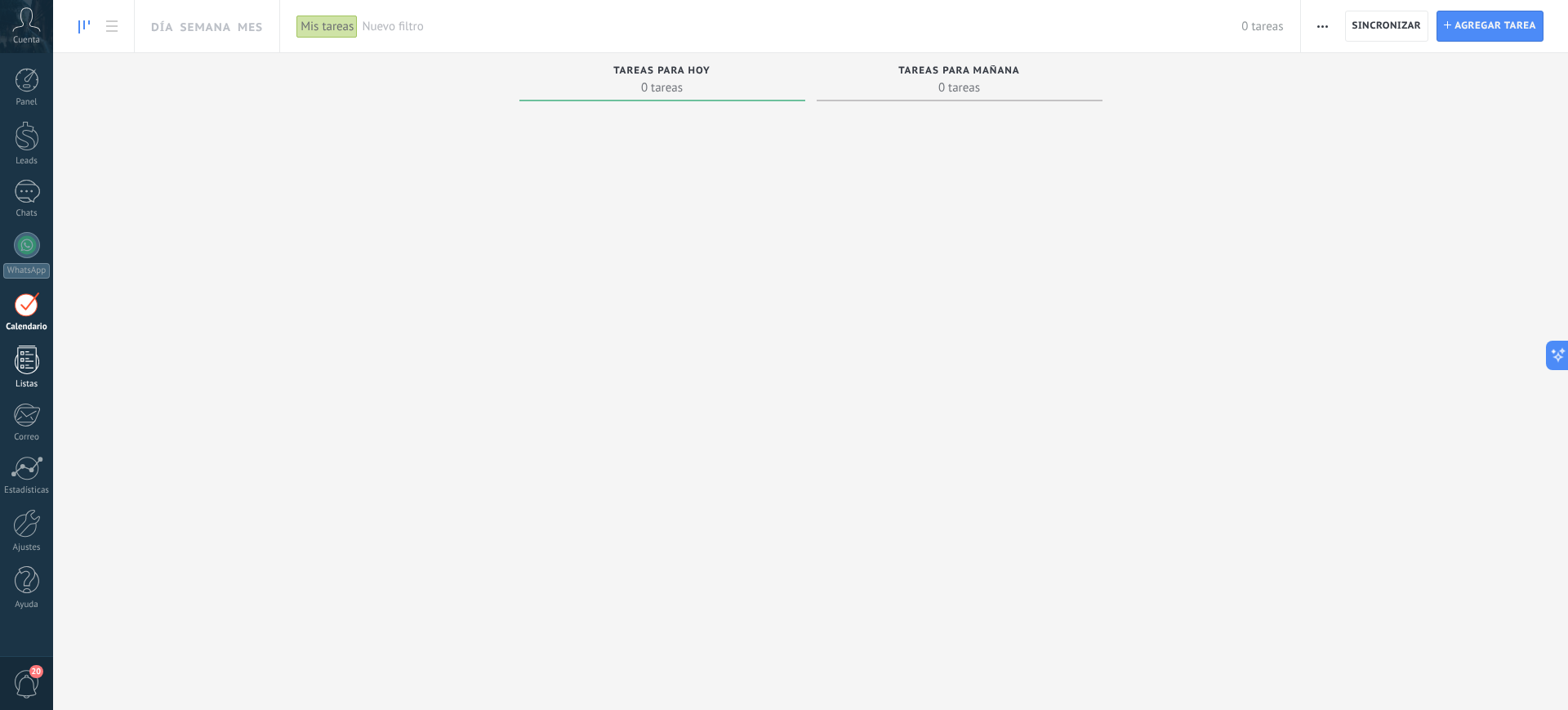
click at [23, 354] on div at bounding box center [27, 359] width 25 height 29
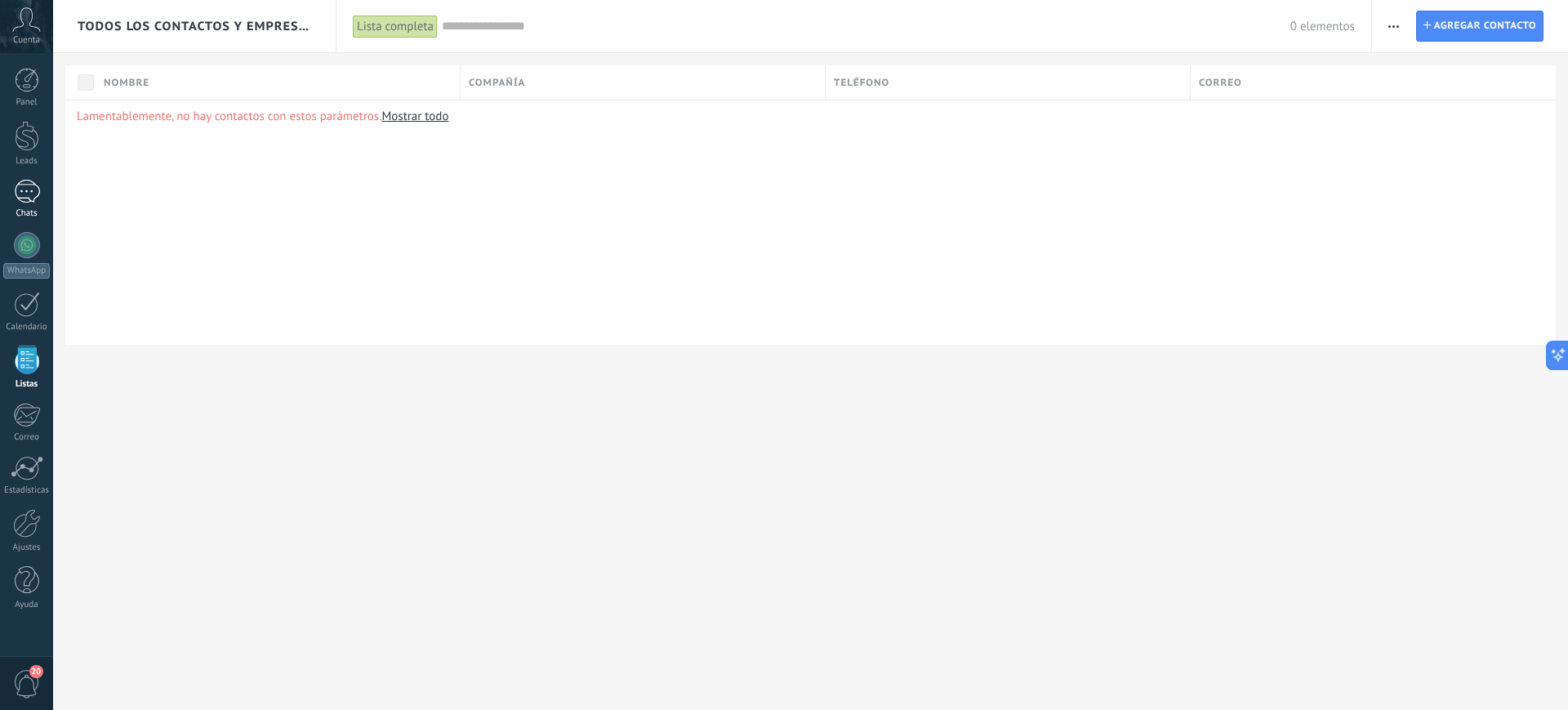
click at [18, 199] on div at bounding box center [27, 192] width 26 height 24
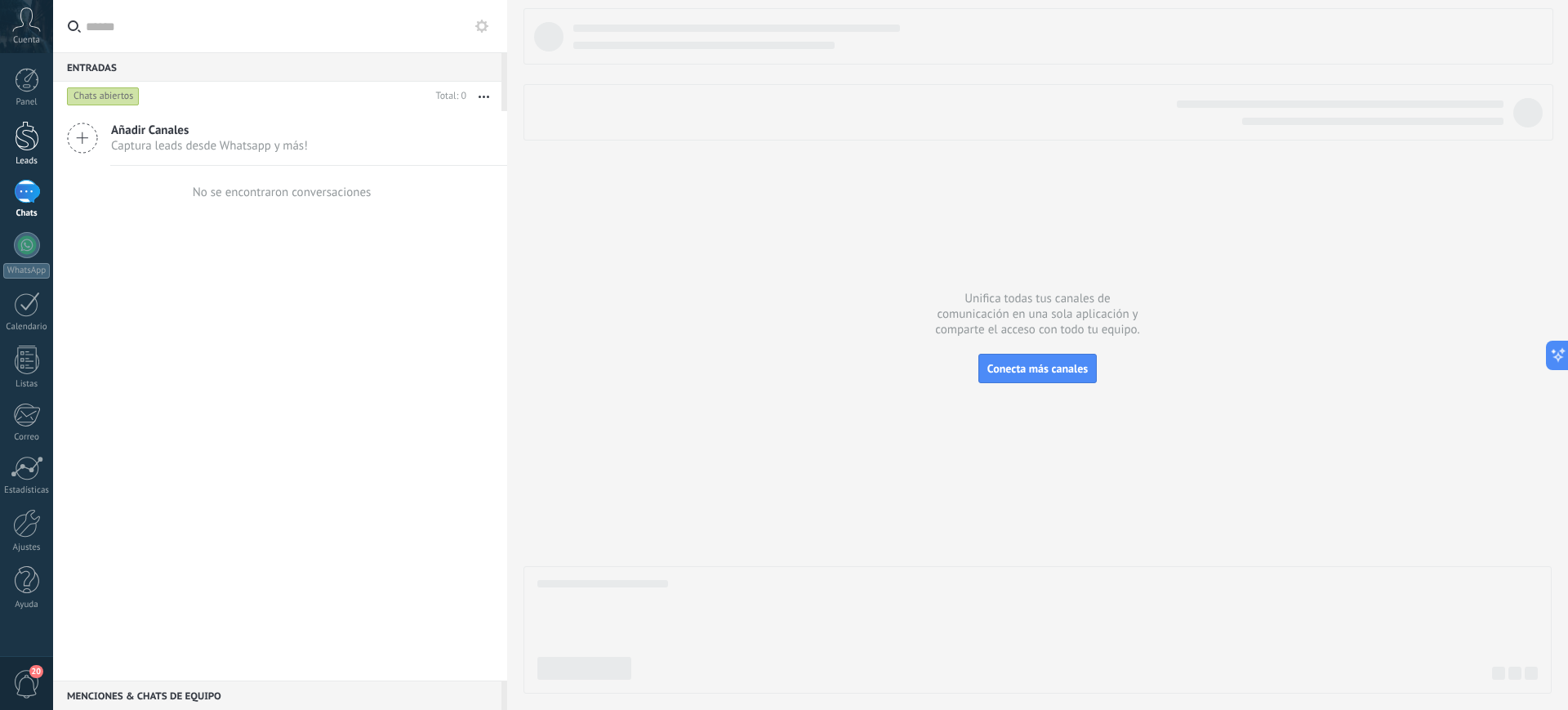
click at [22, 158] on div "Leads" at bounding box center [27, 162] width 47 height 11
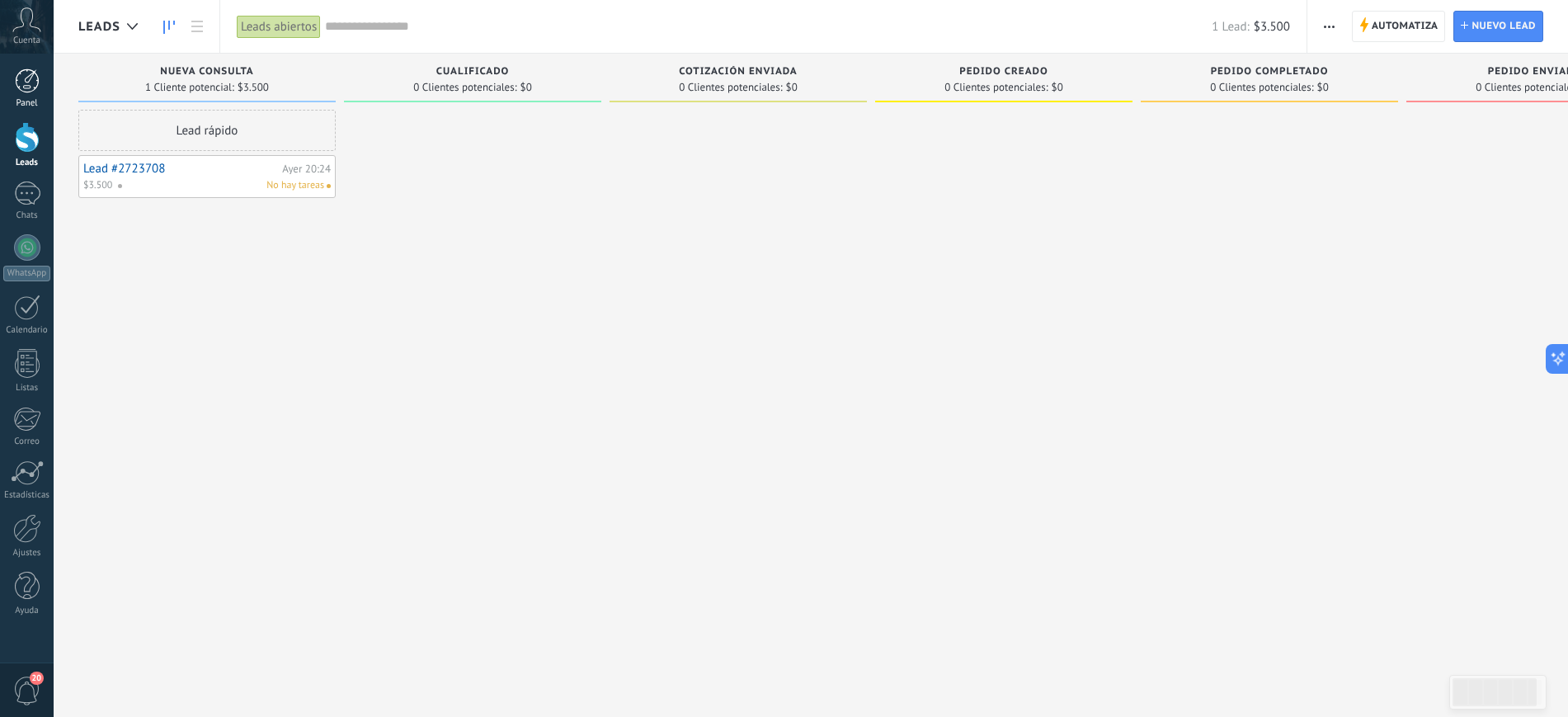
click at [21, 98] on div "Panel" at bounding box center [27, 103] width 48 height 11
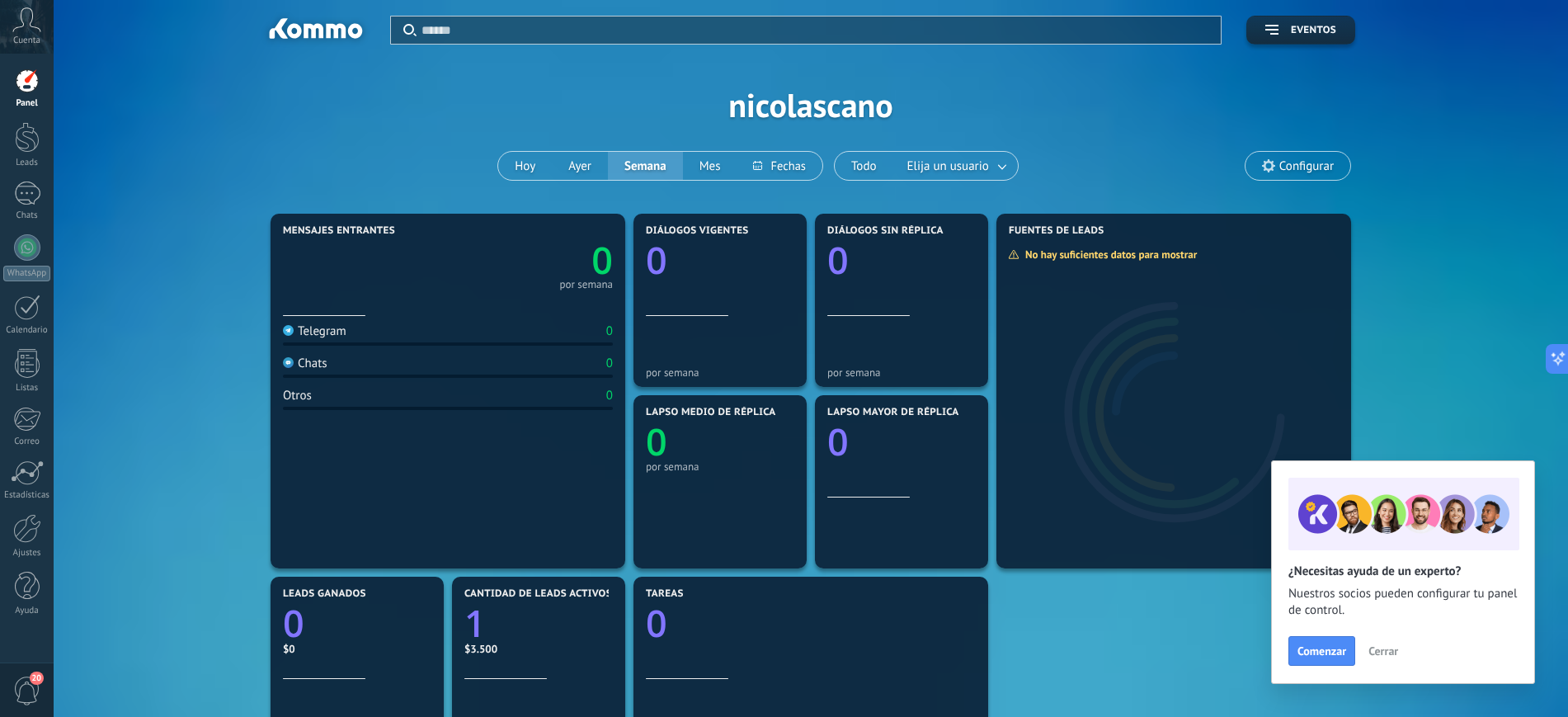
click at [1367, 652] on button "Cerrar" at bounding box center [1383, 651] width 45 height 25
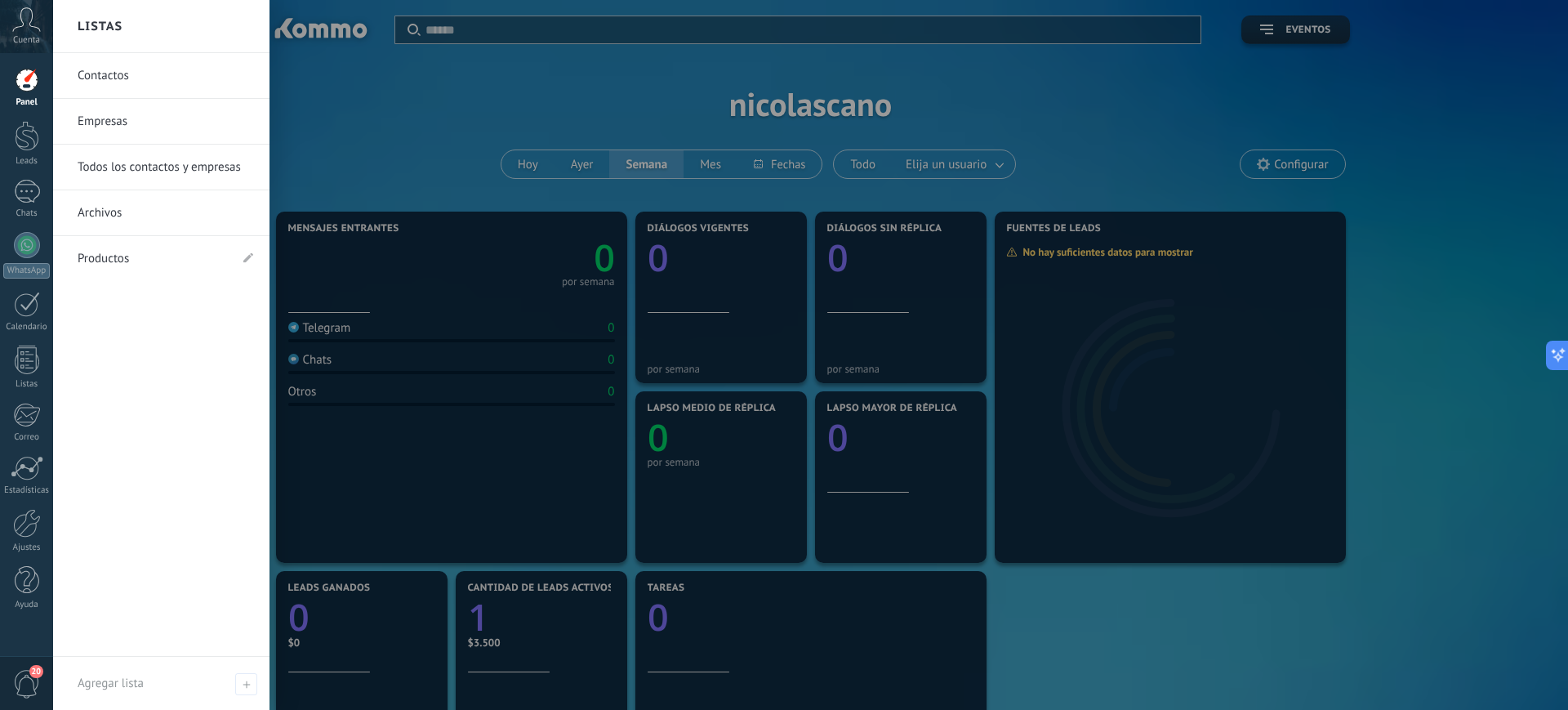
click at [55, 344] on div "Contactos Empresas Todos los contactos y empresas Archivos Productos" at bounding box center [162, 355] width 216 height 604
click at [25, 359] on div at bounding box center [27, 359] width 25 height 29
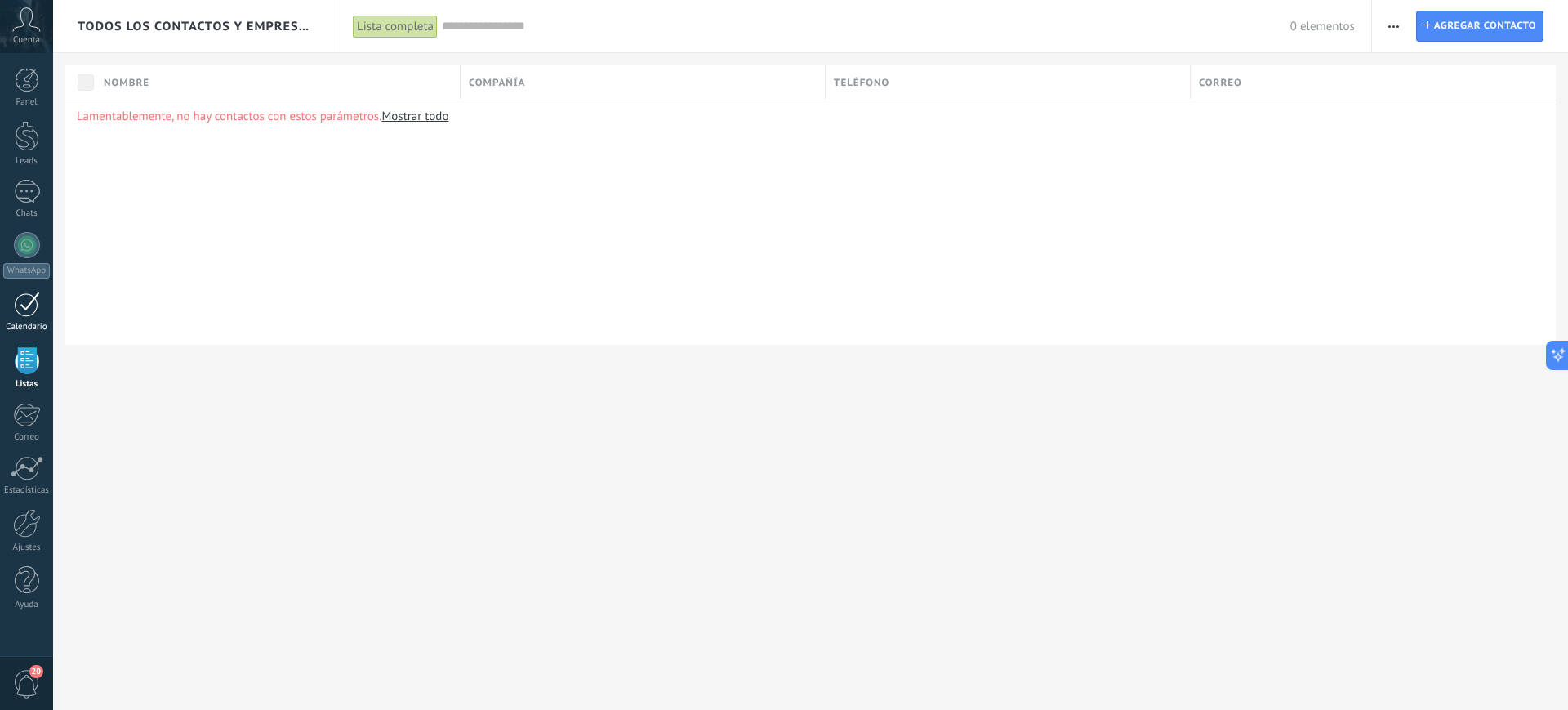
click at [27, 292] on div at bounding box center [27, 304] width 26 height 25
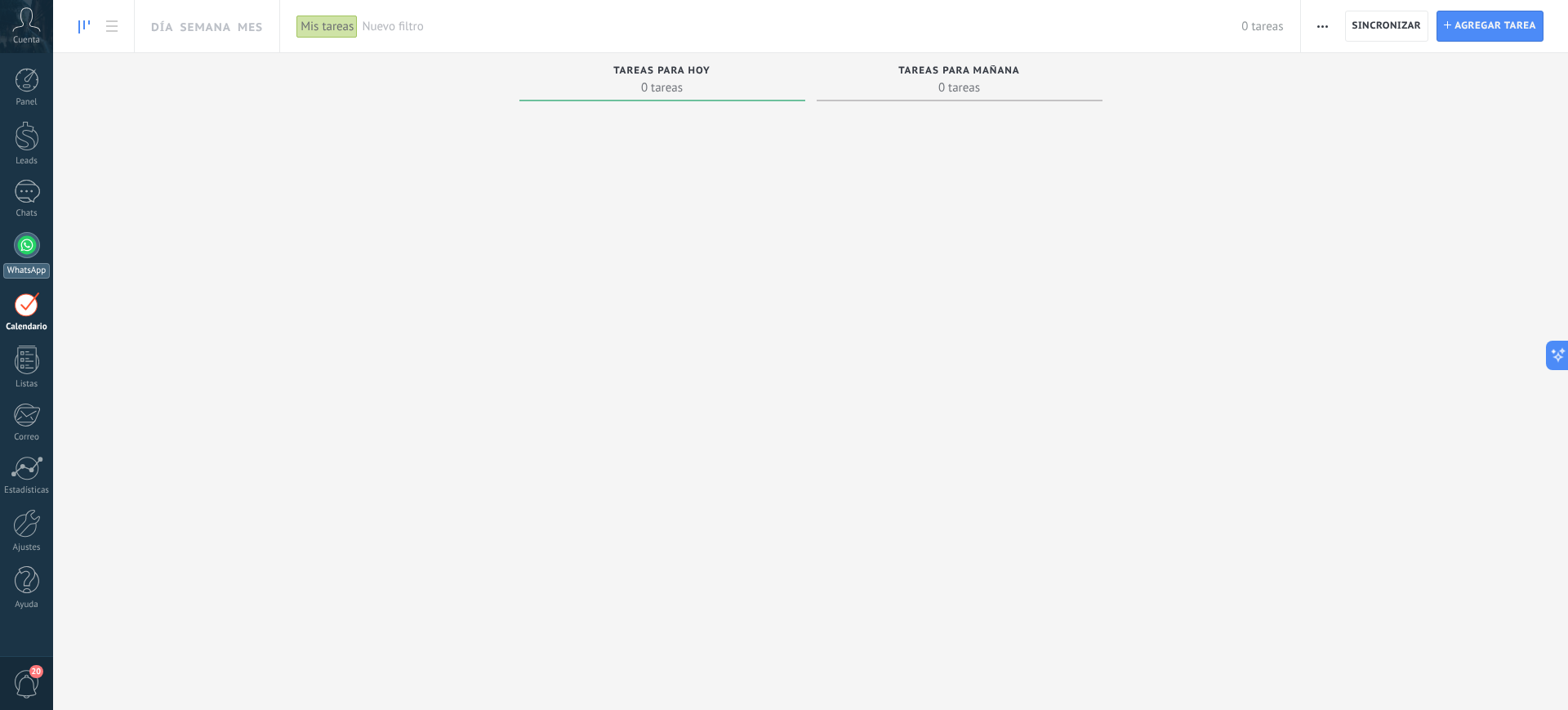
click at [18, 237] on div at bounding box center [27, 245] width 26 height 26
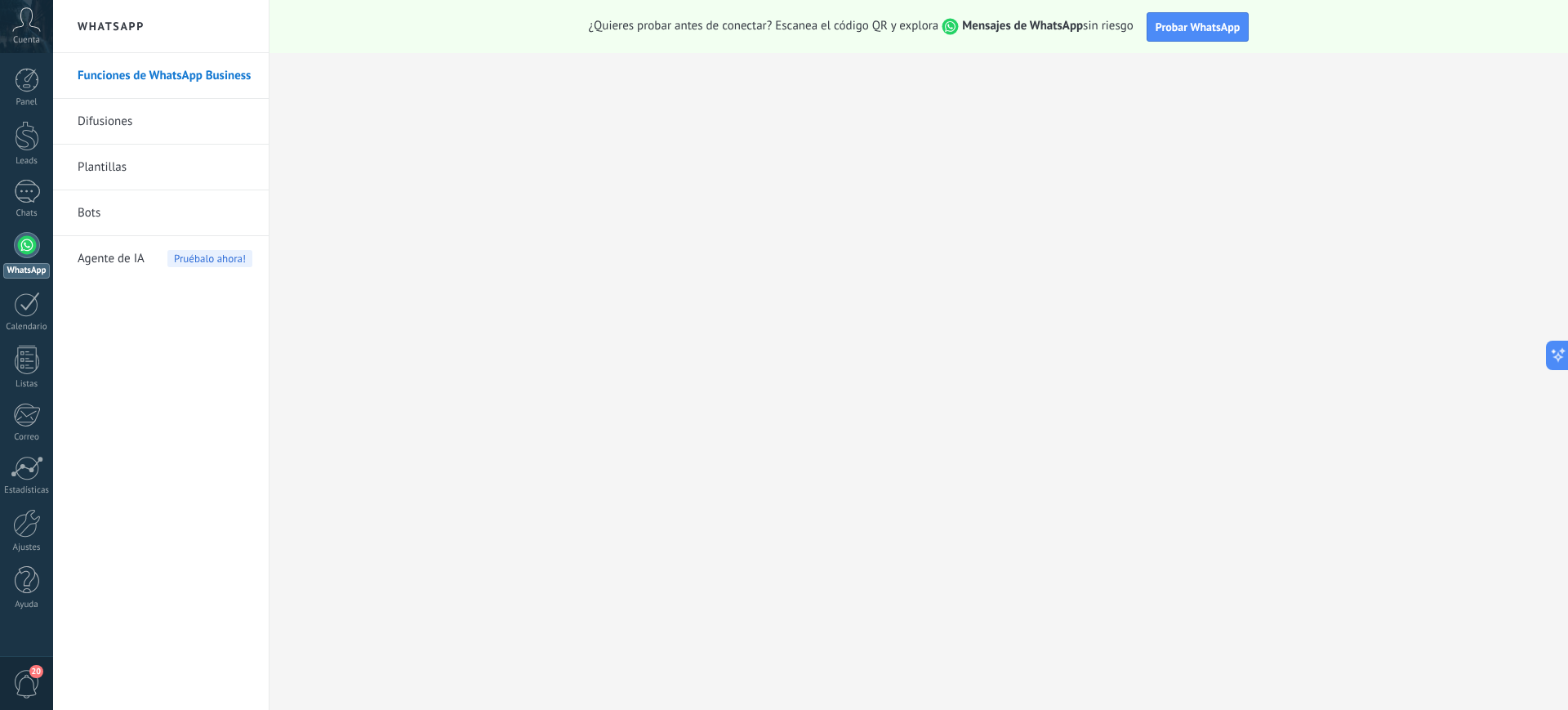
click at [123, 211] on link "Bots" at bounding box center [164, 213] width 174 height 46
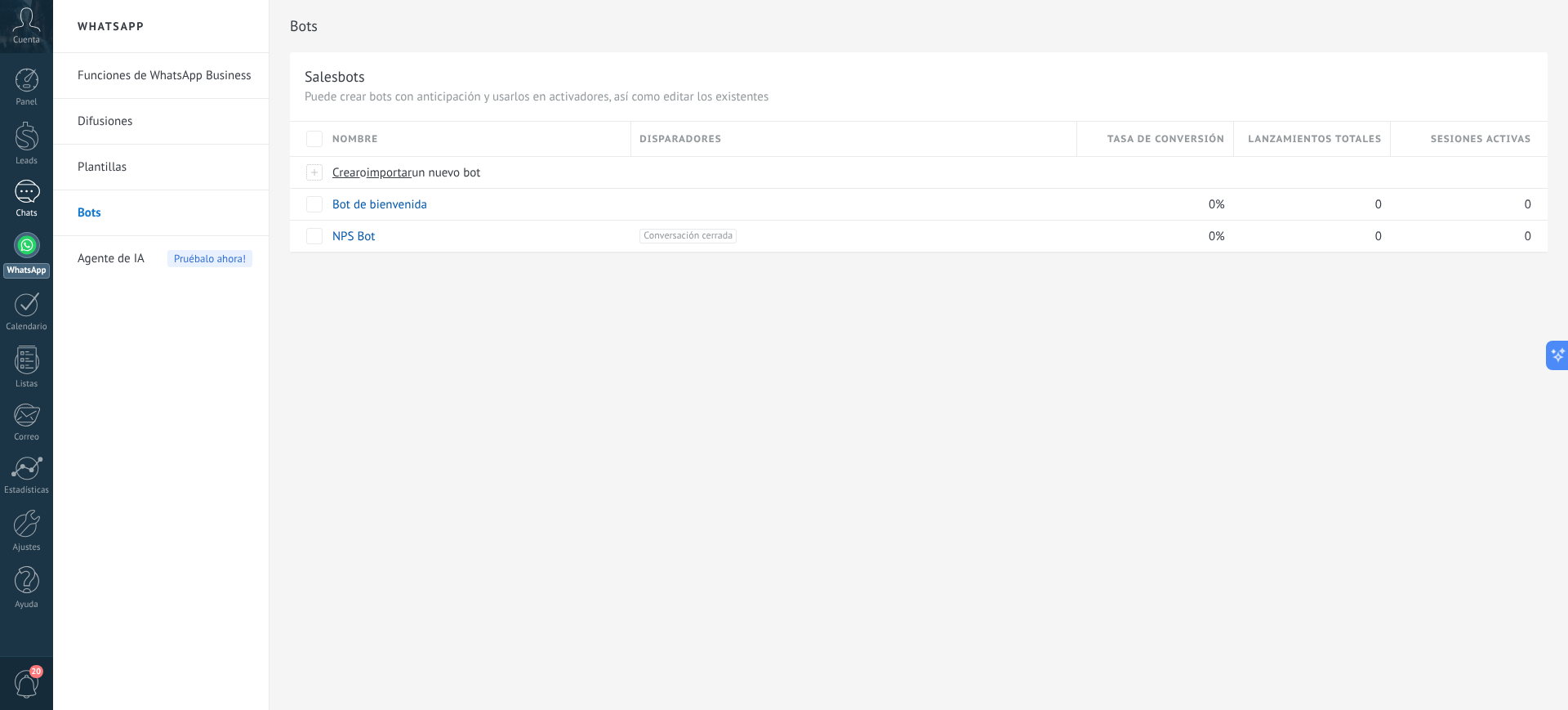
click at [31, 198] on div at bounding box center [27, 192] width 26 height 24
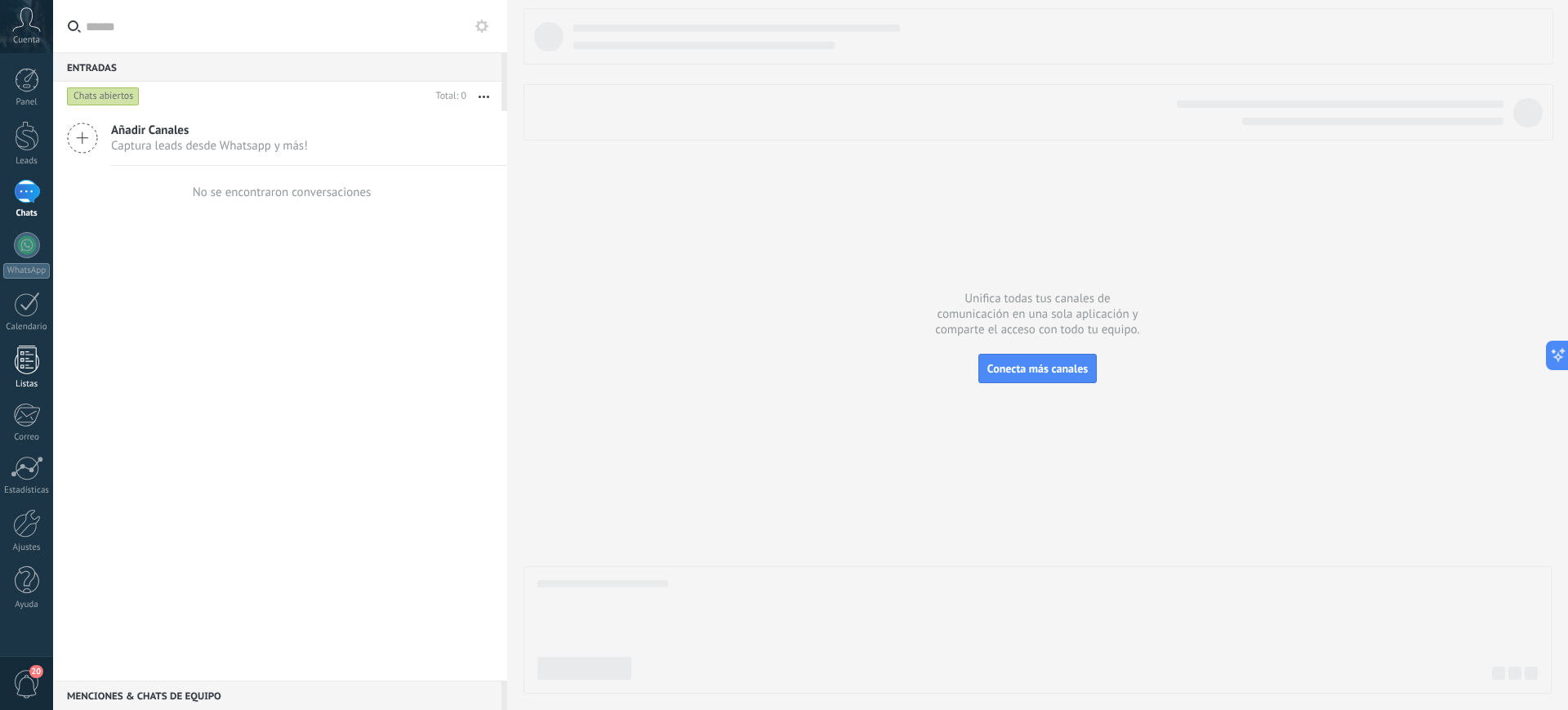
click at [19, 376] on link "Listas" at bounding box center [27, 367] width 54 height 44
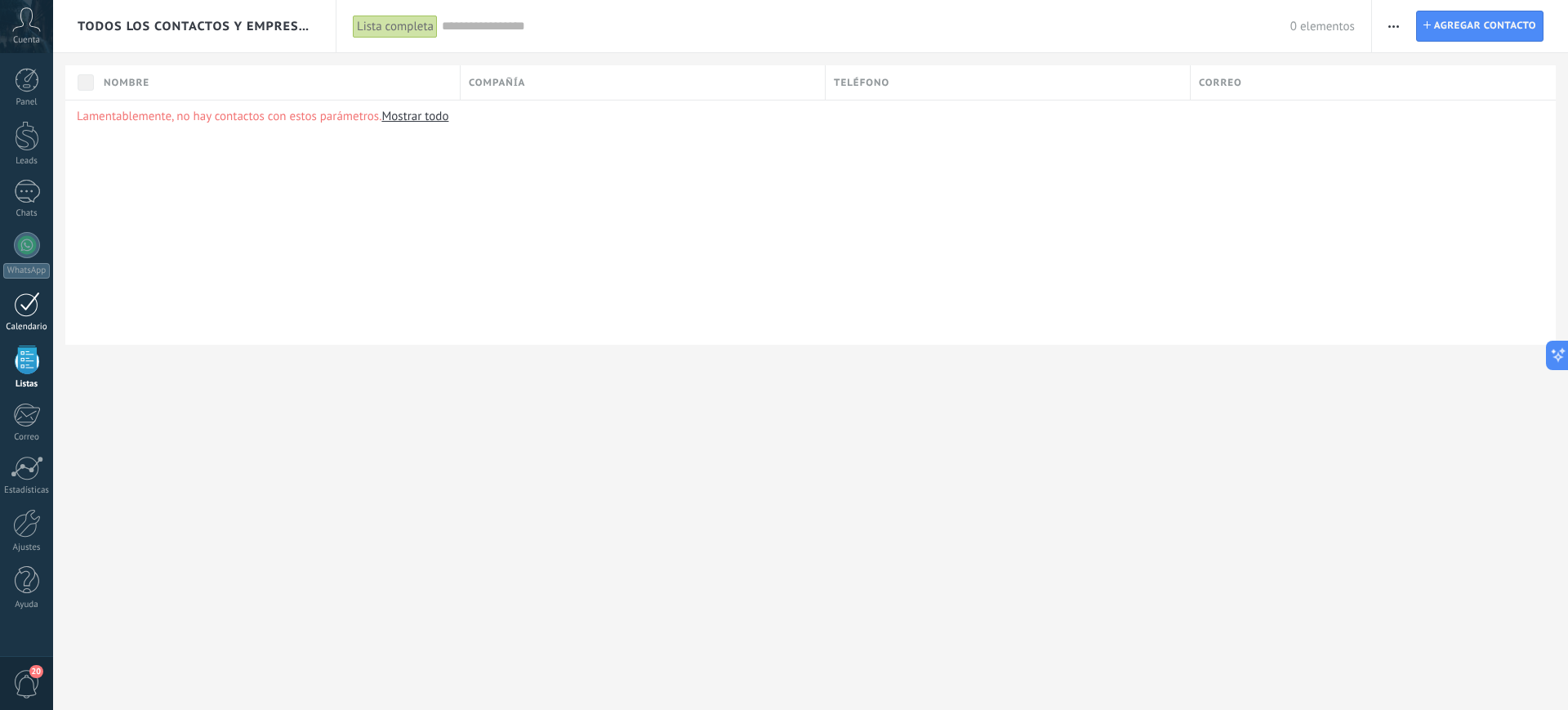
click at [26, 318] on link "Calendario" at bounding box center [27, 312] width 54 height 41
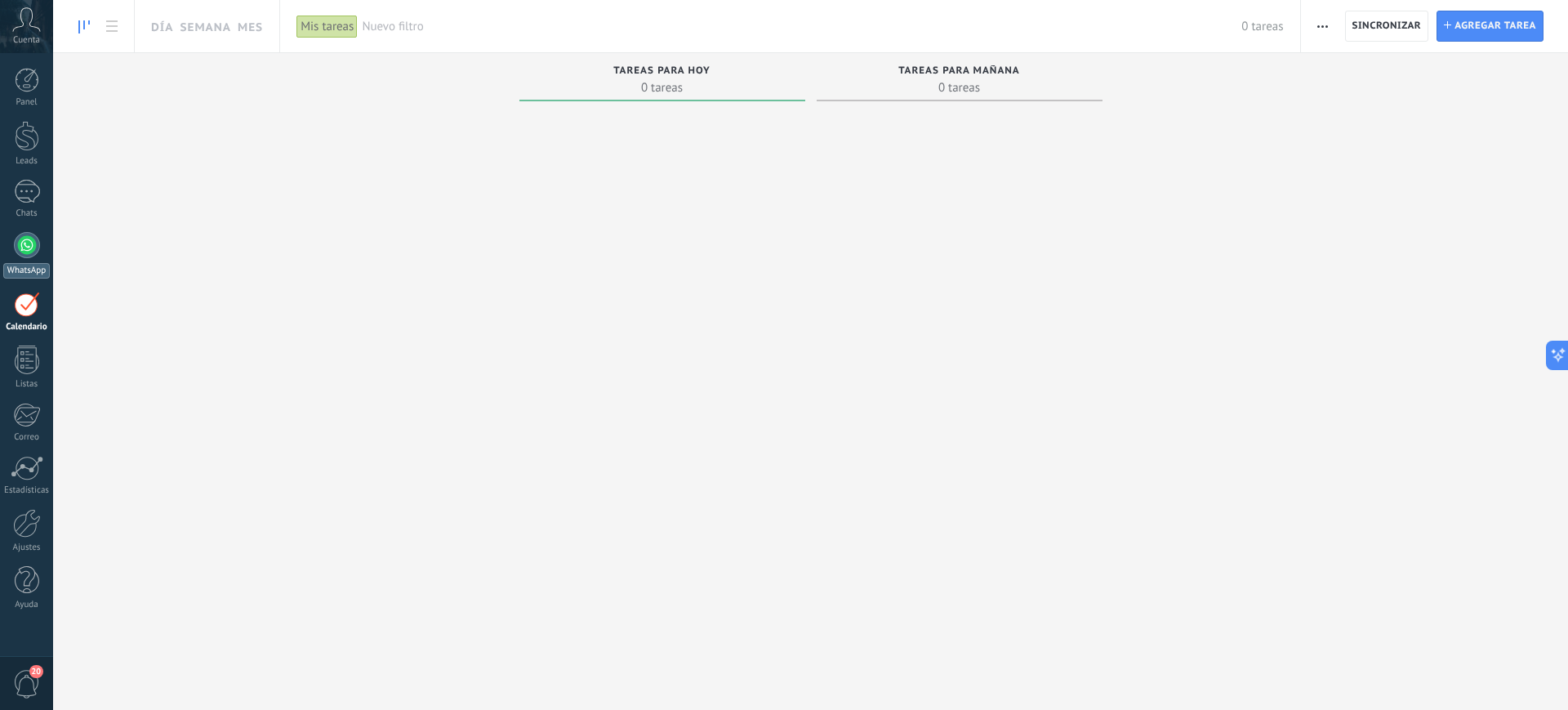
click at [27, 255] on div at bounding box center [27, 245] width 26 height 26
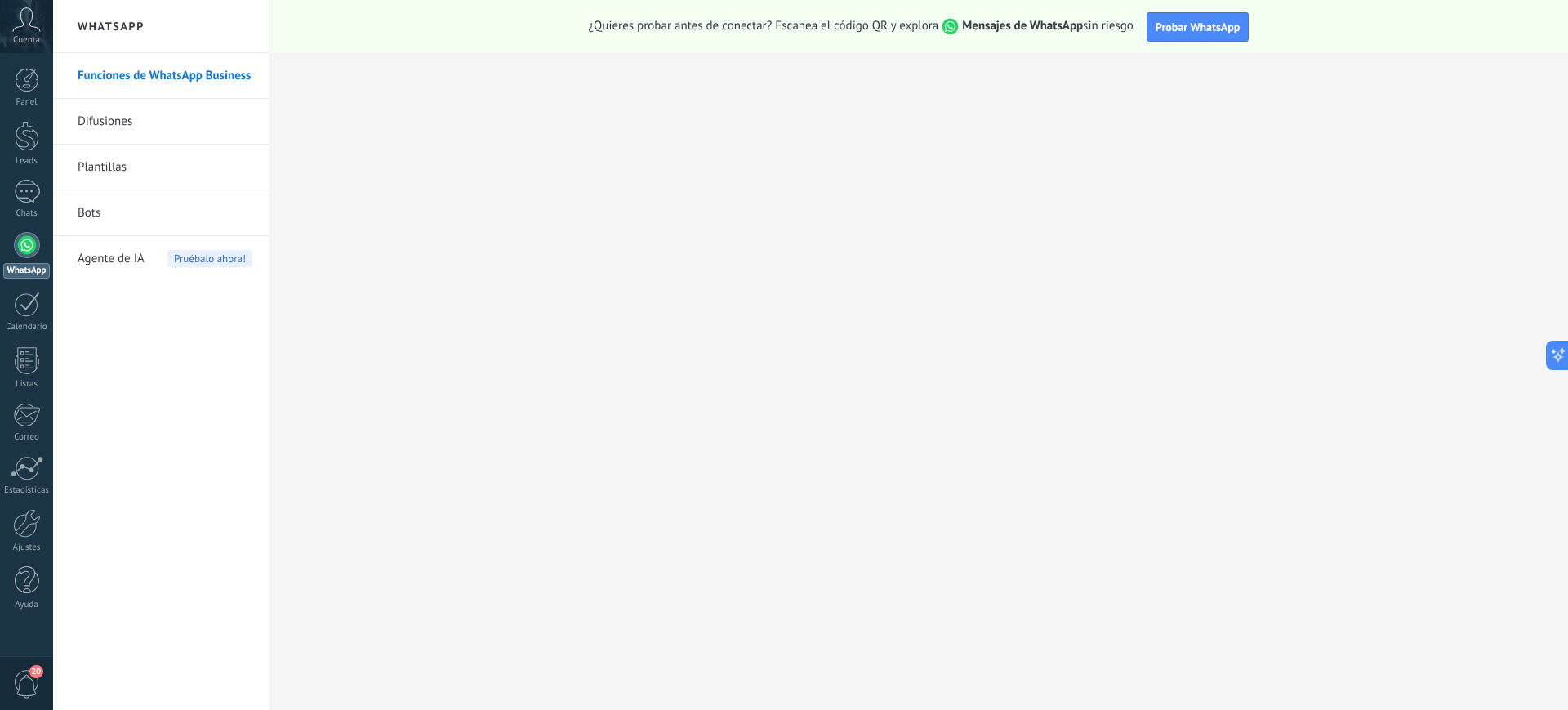
click at [119, 218] on link "Bots" at bounding box center [164, 213] width 174 height 46
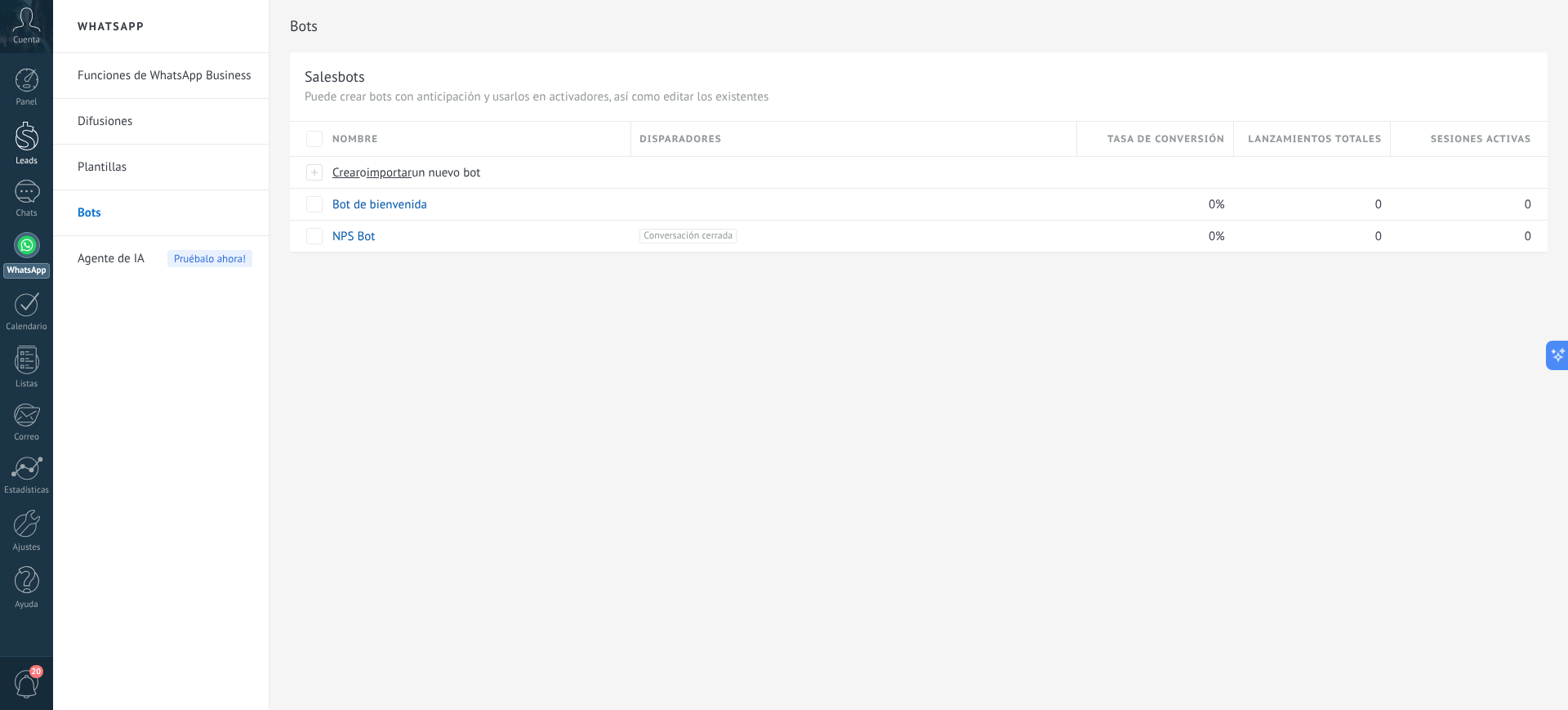
click at [27, 140] on div at bounding box center [27, 136] width 25 height 30
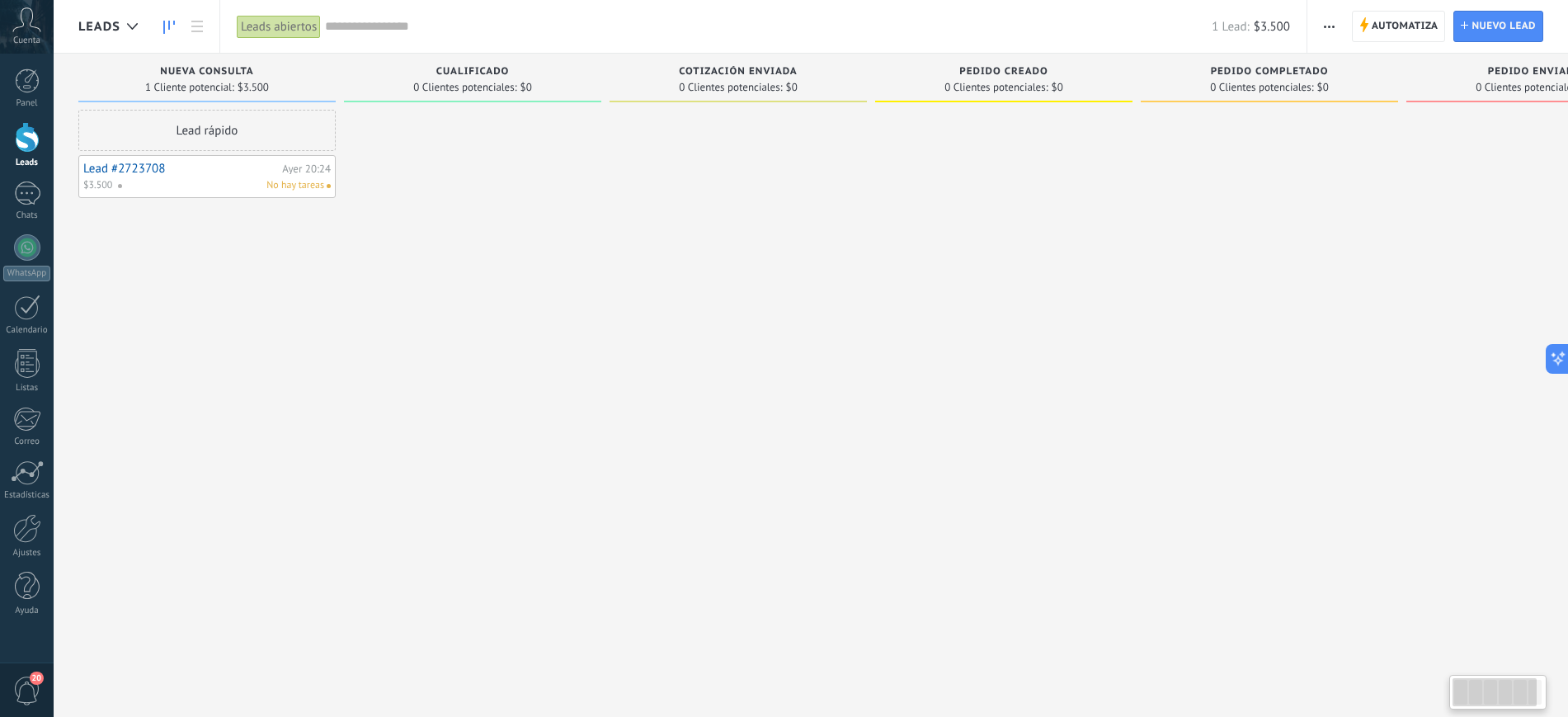
click at [508, 211] on div at bounding box center [473, 361] width 257 height 502
click at [25, 33] on div "Cuenta" at bounding box center [27, 27] width 54 height 54
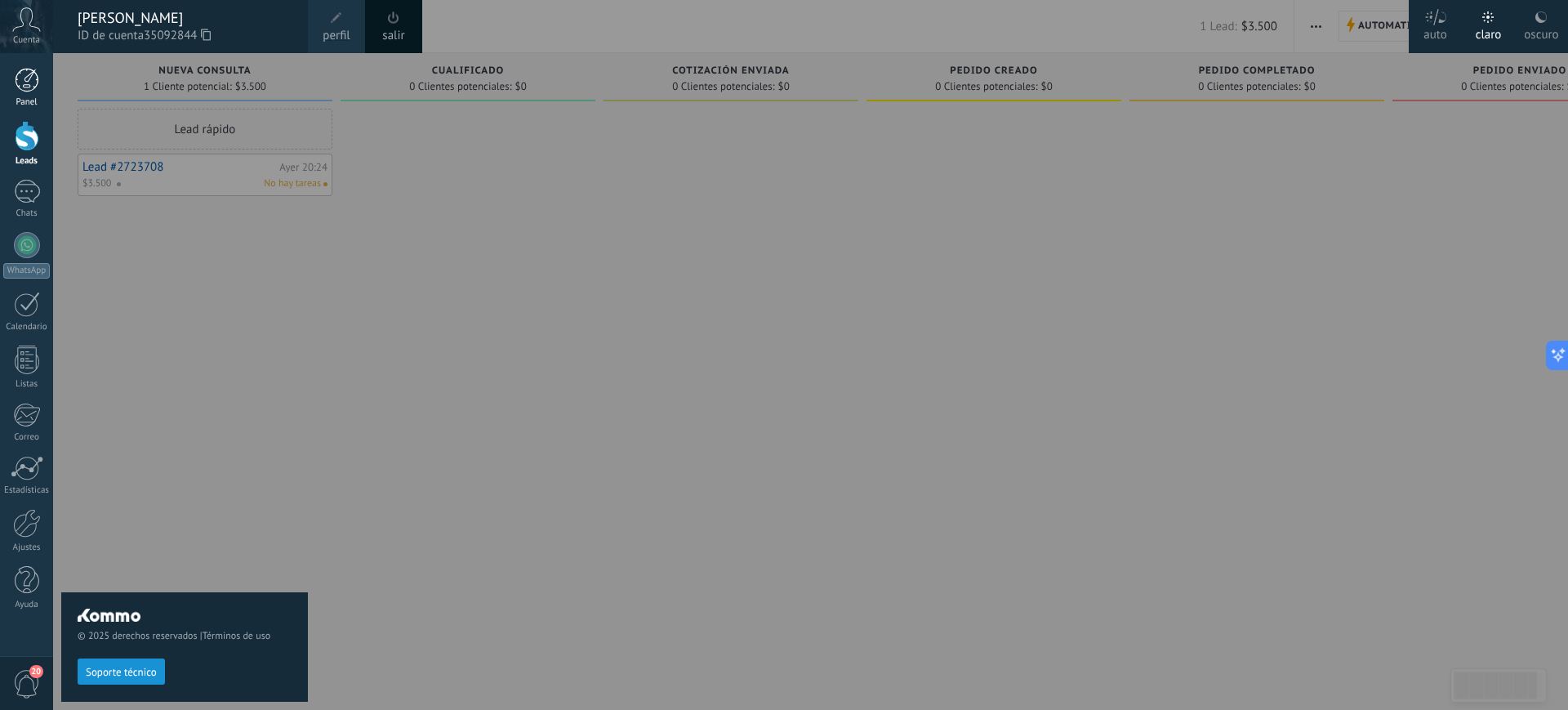
click at [31, 69] on div at bounding box center [27, 79] width 25 height 25
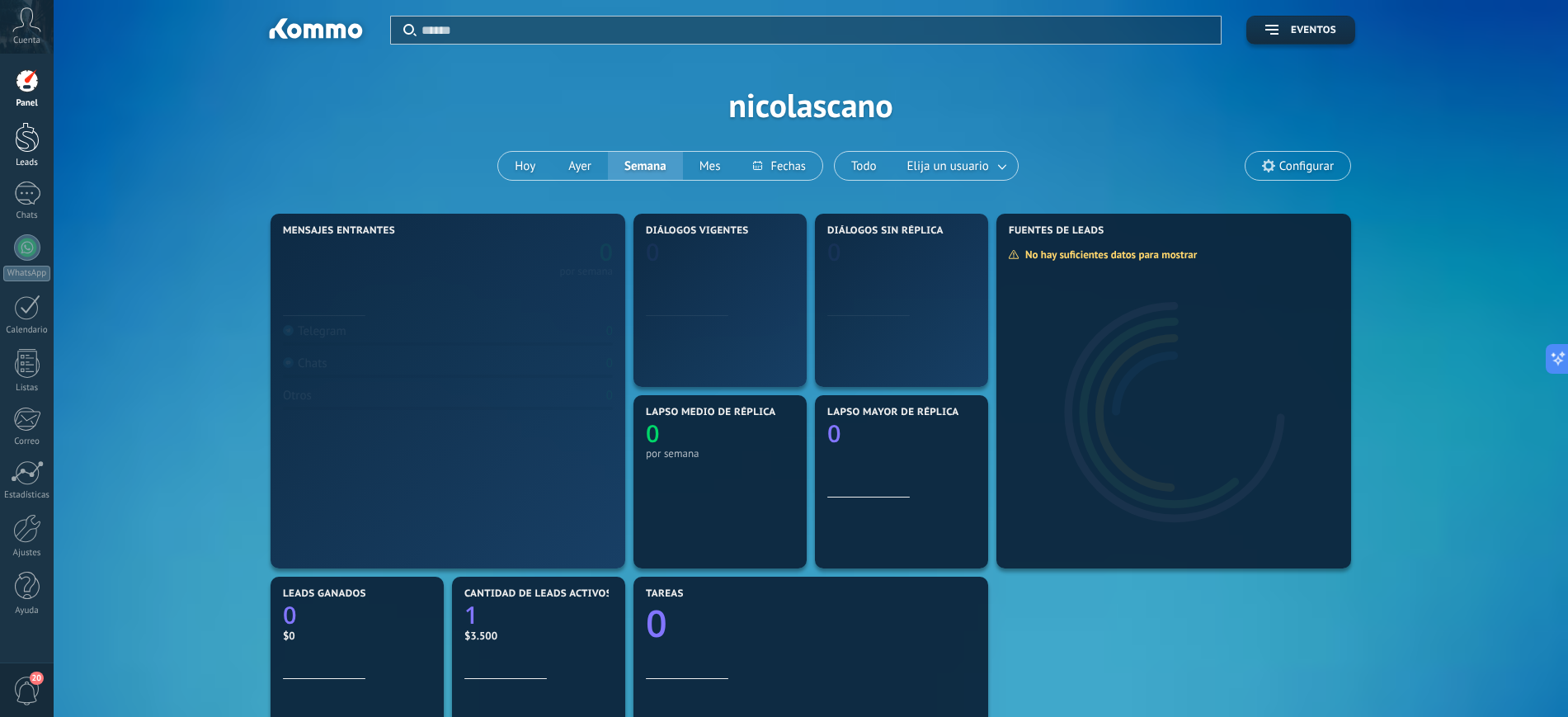
click at [21, 158] on div "Leads" at bounding box center [27, 163] width 48 height 11
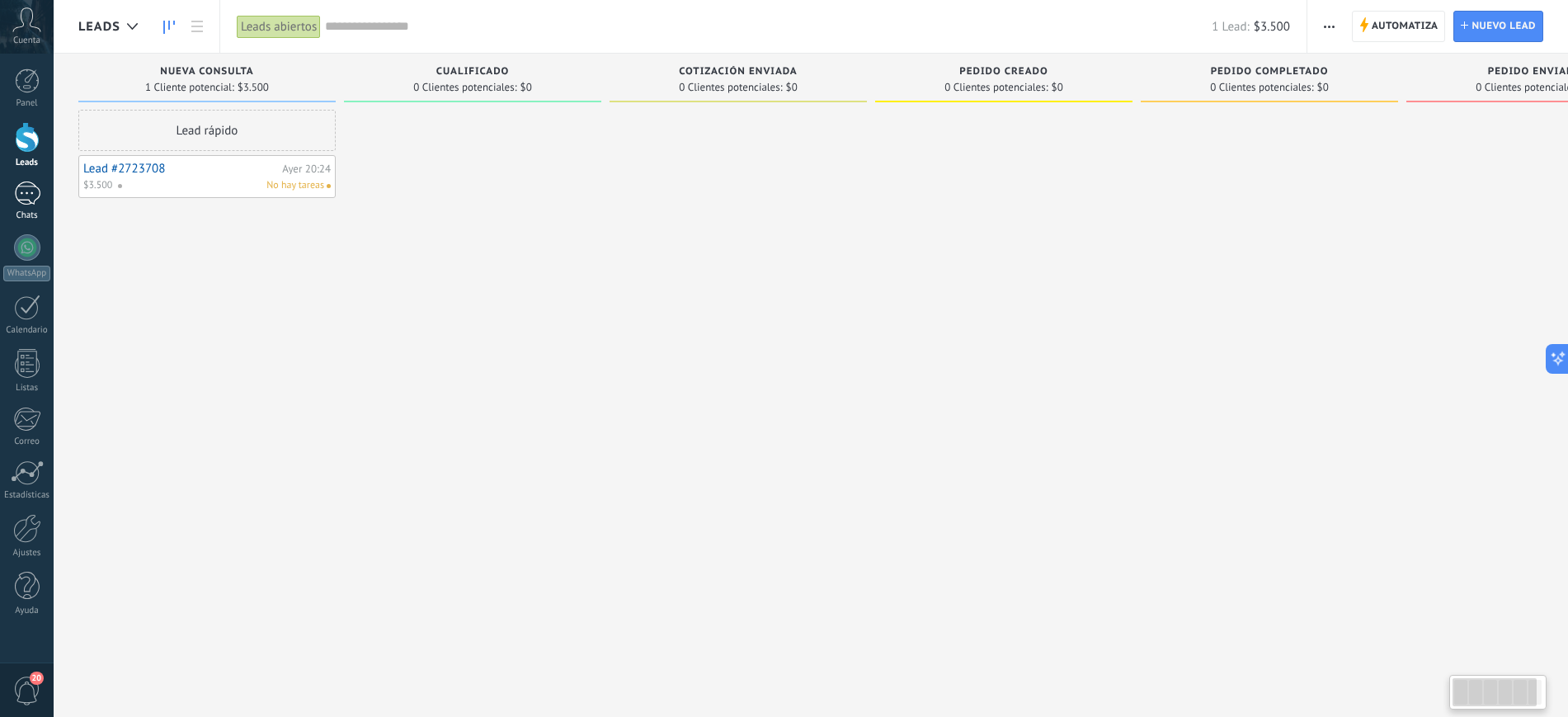
click at [34, 213] on div "Chats" at bounding box center [27, 216] width 48 height 11
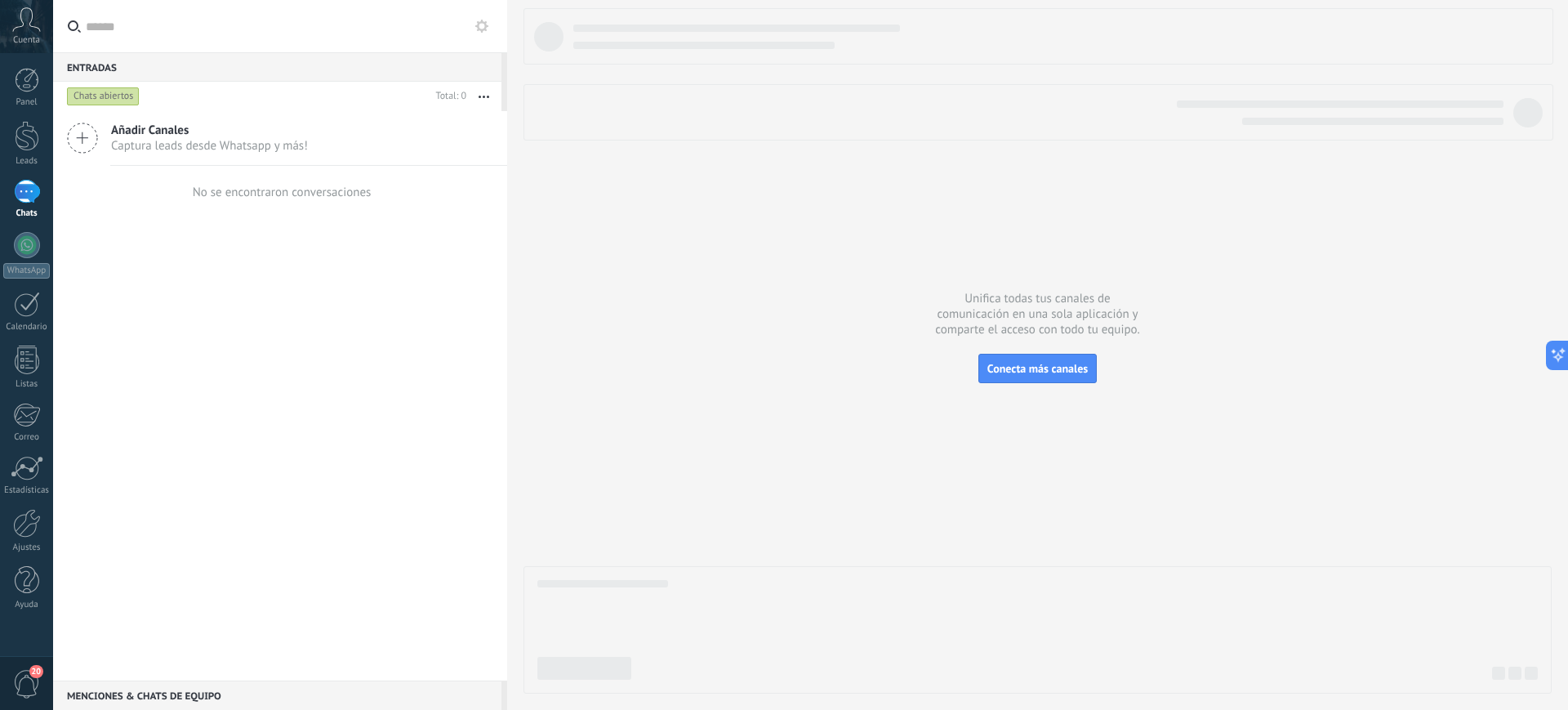
click at [804, 162] on div at bounding box center [1037, 351] width 1028 height 685
click at [18, 362] on div at bounding box center [27, 359] width 25 height 29
